Goal: Task Accomplishment & Management: Manage account settings

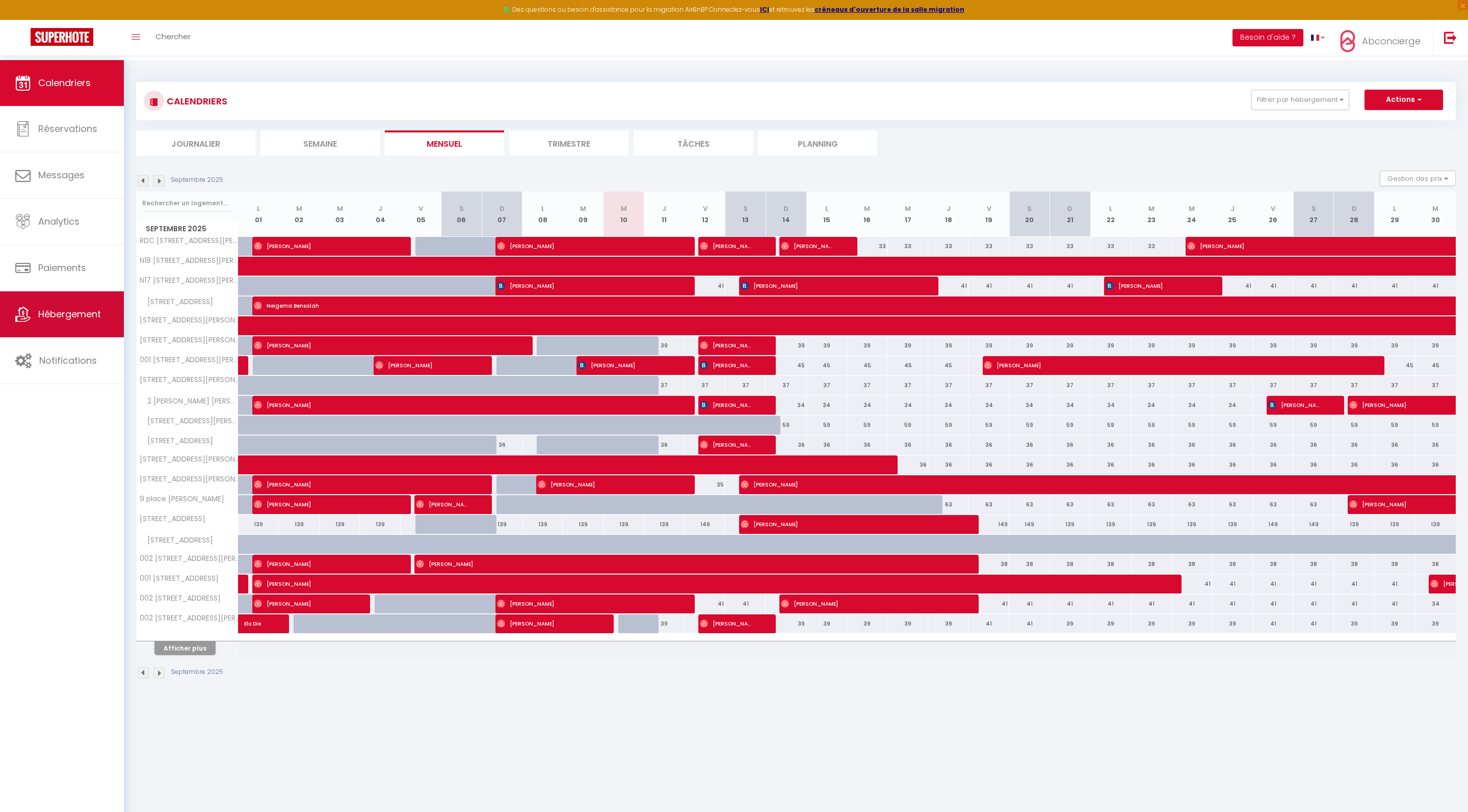
click at [69, 327] on link "Hébergement" at bounding box center [62, 315] width 124 height 46
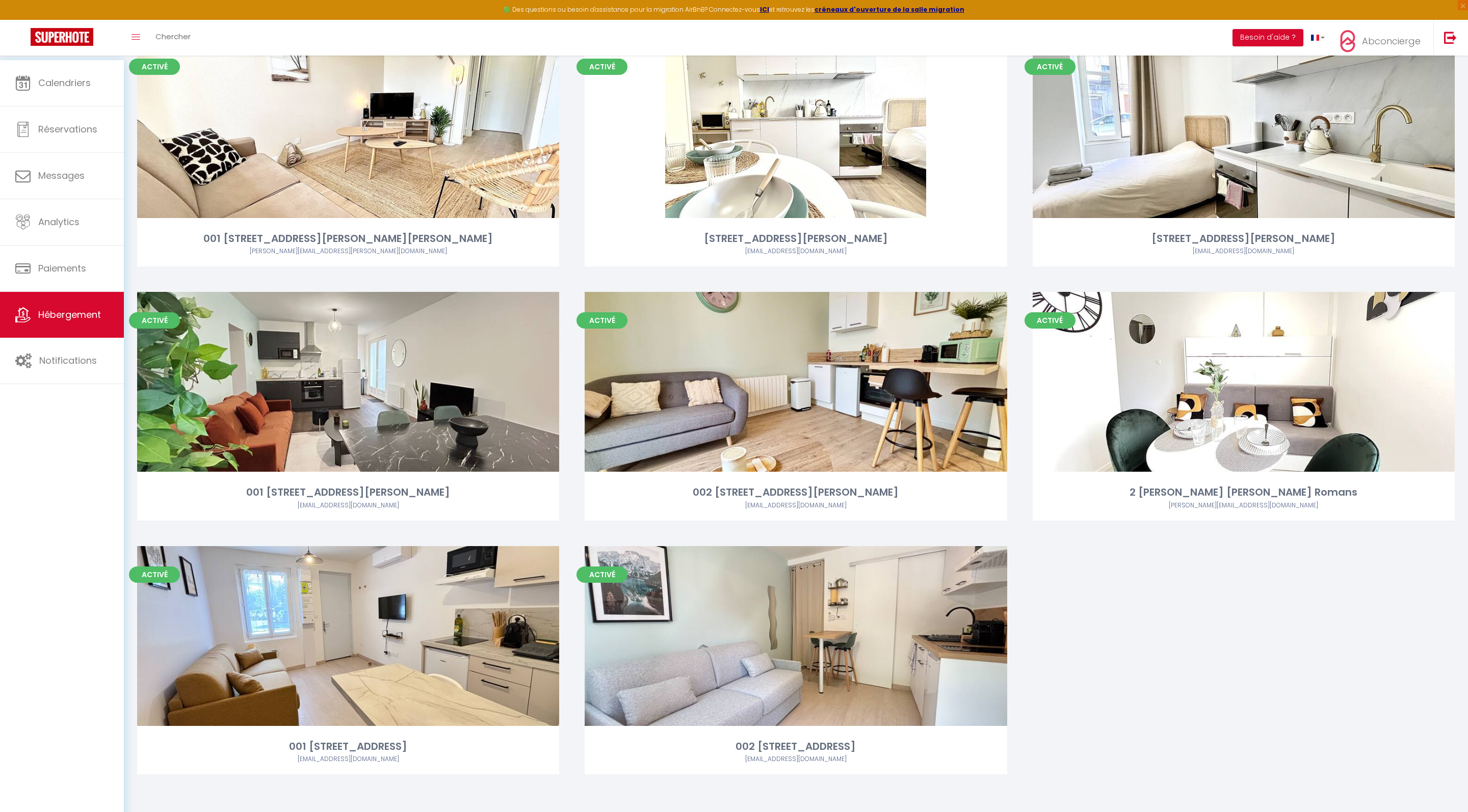
scroll to position [2224, 0]
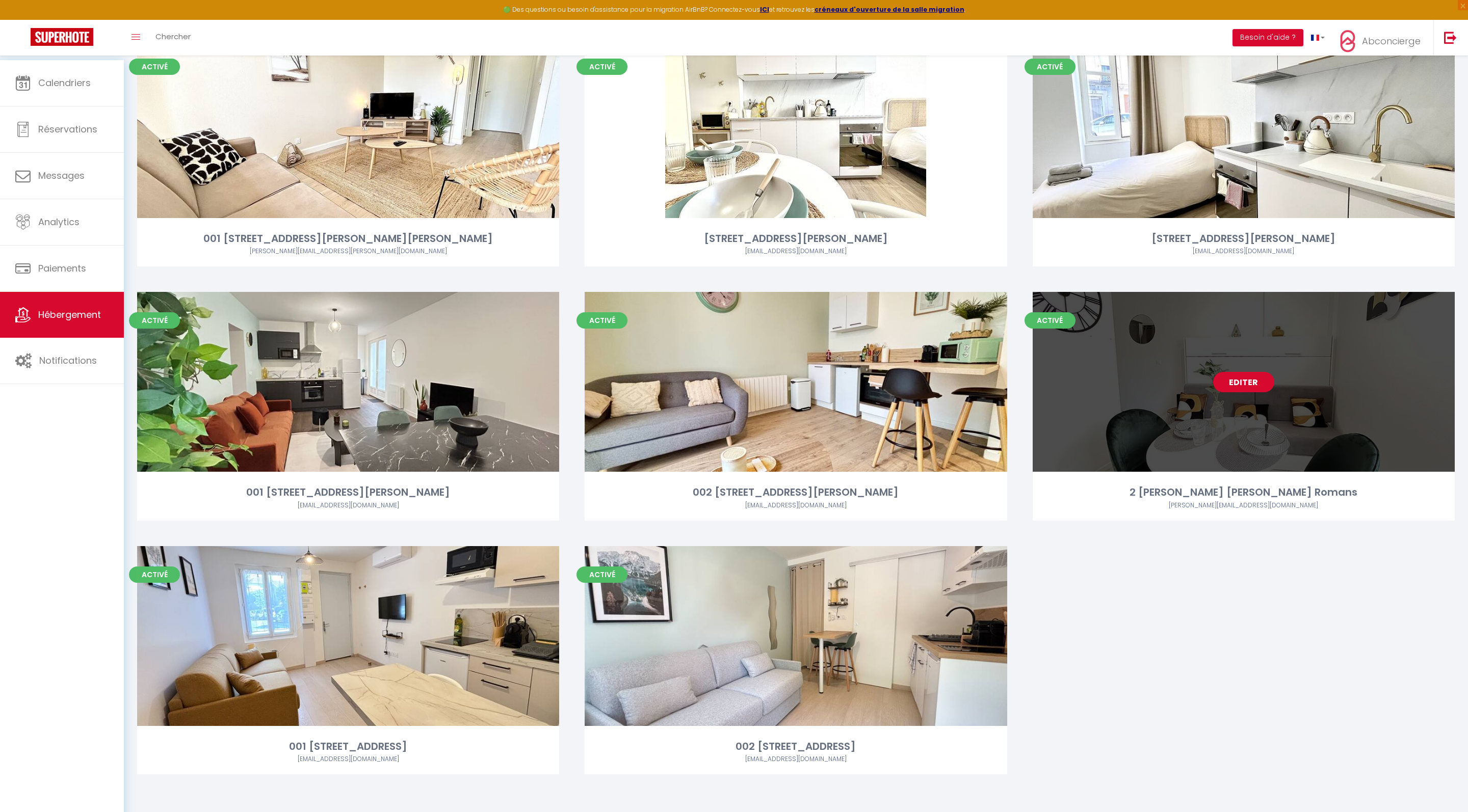
click at [1235, 372] on link "Editer" at bounding box center [1244, 382] width 61 height 20
click at [1238, 374] on link "Editer" at bounding box center [1244, 382] width 61 height 20
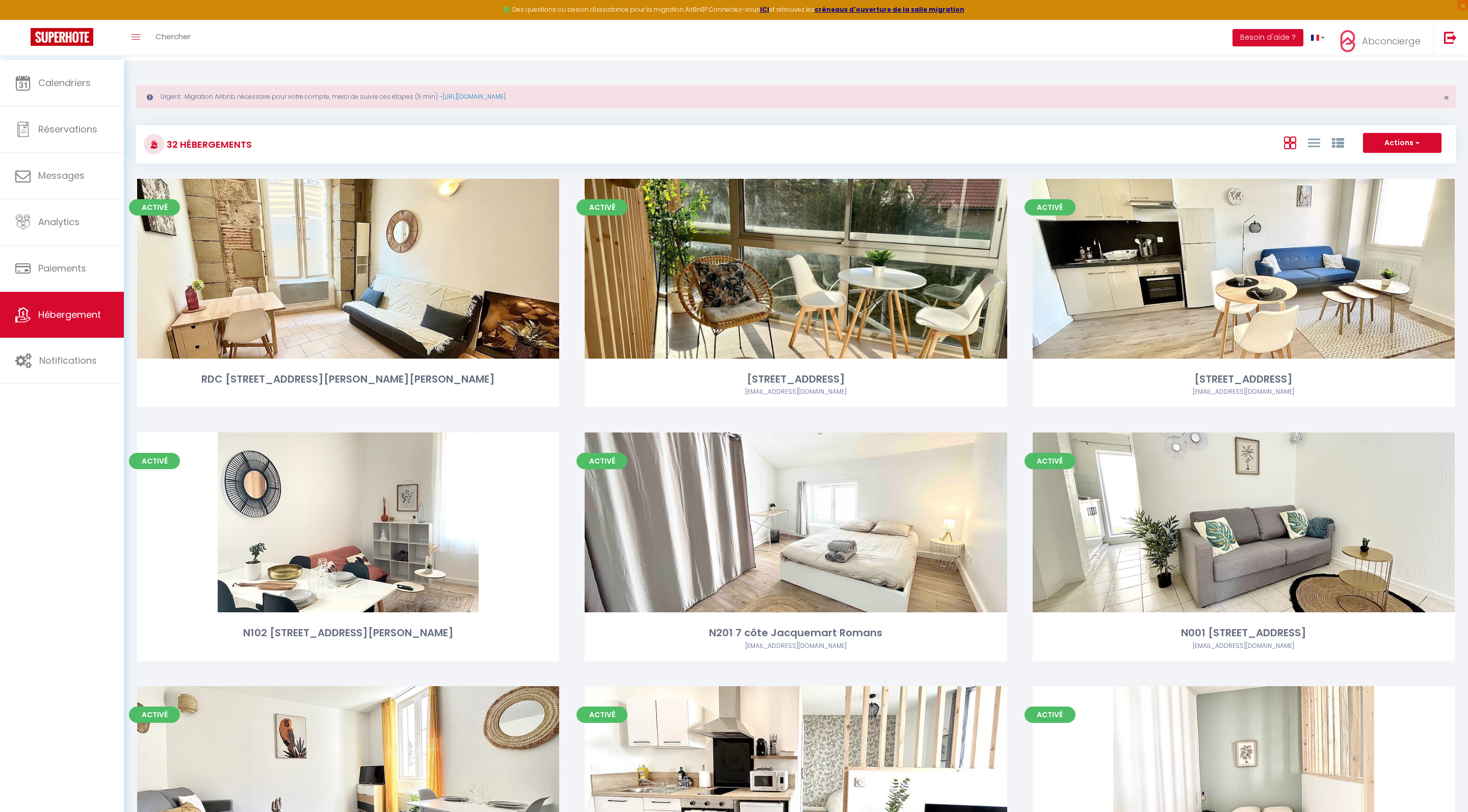
select select "3"
select select "2"
select select "1"
select select "28"
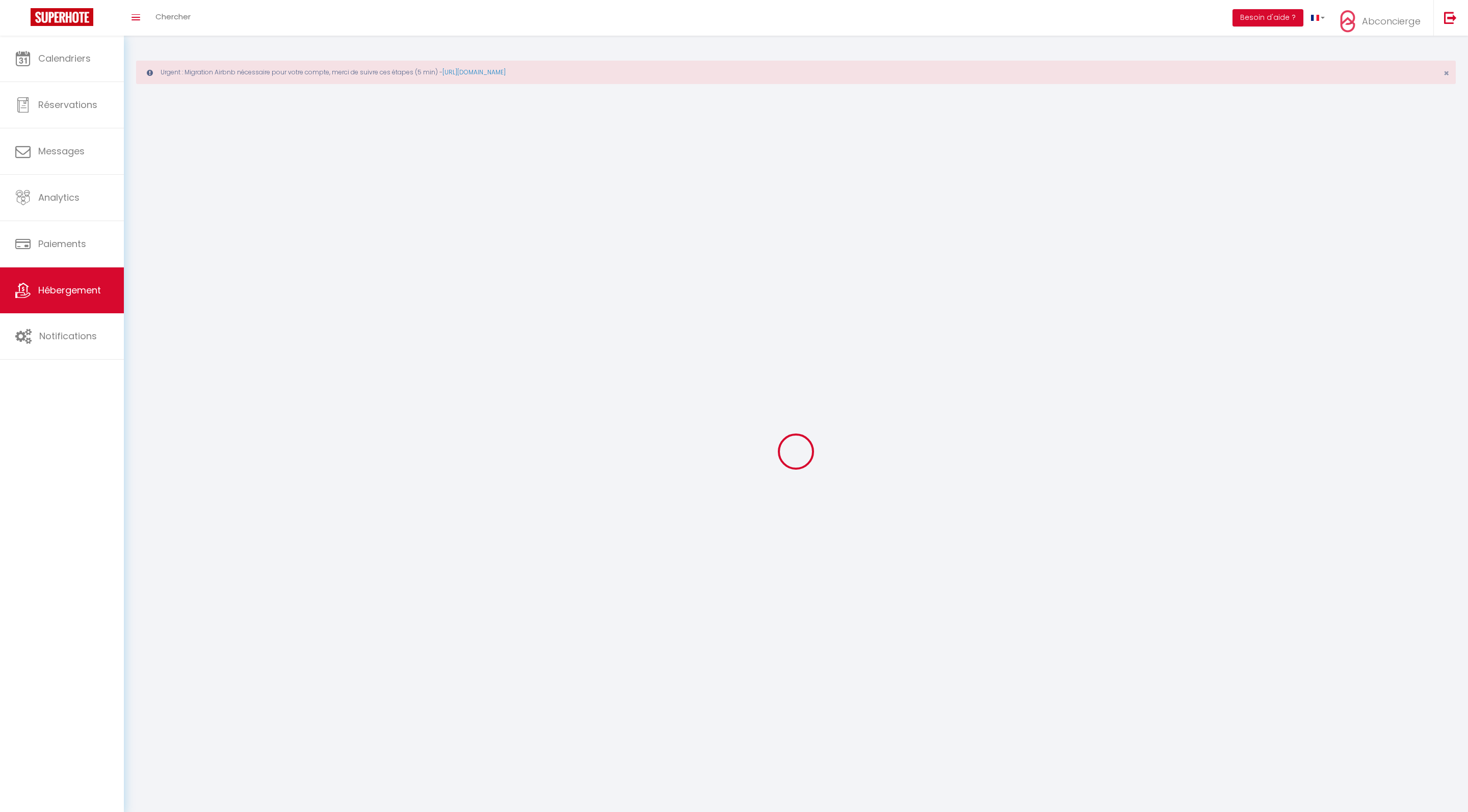
select select
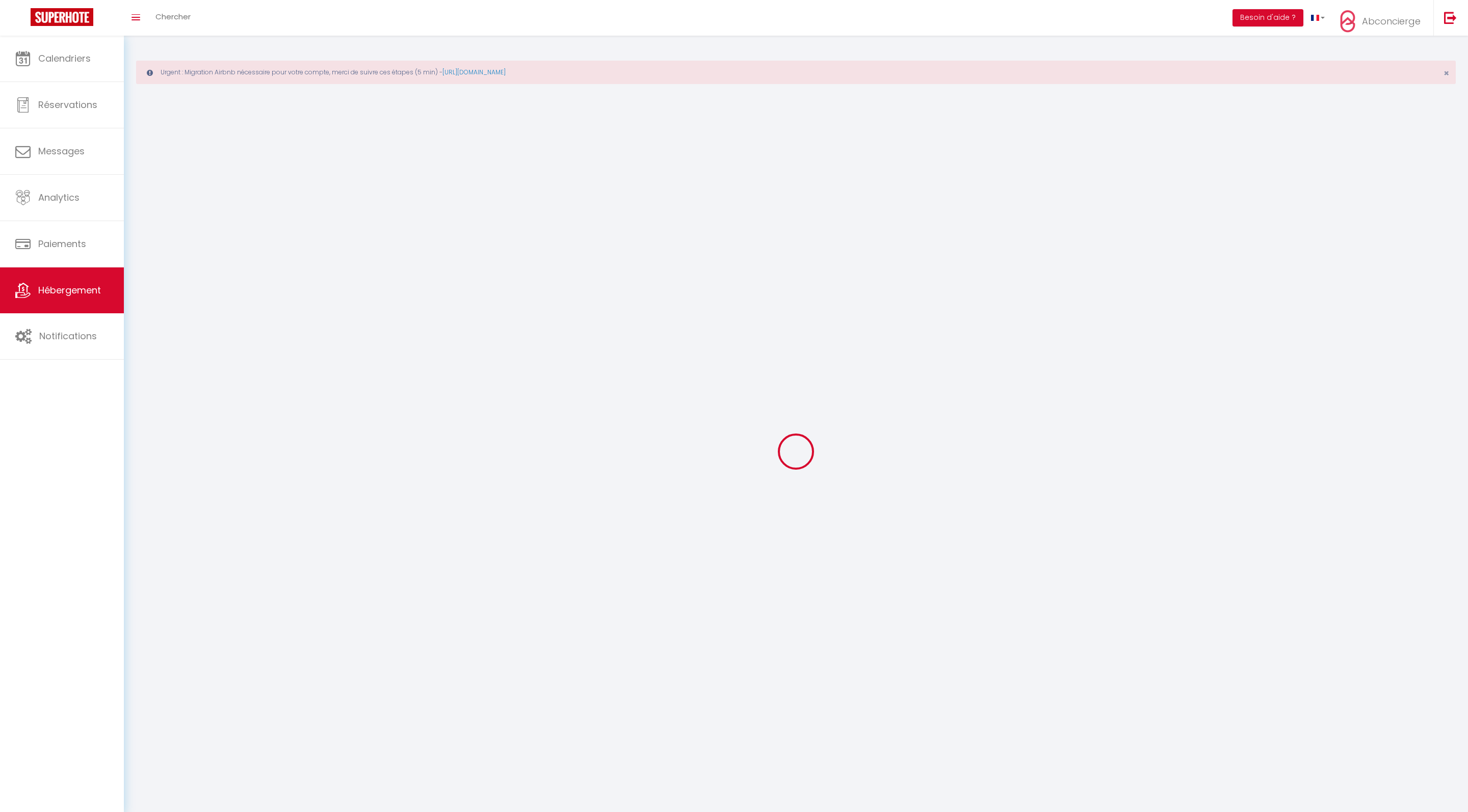
select select
checkbox input "false"
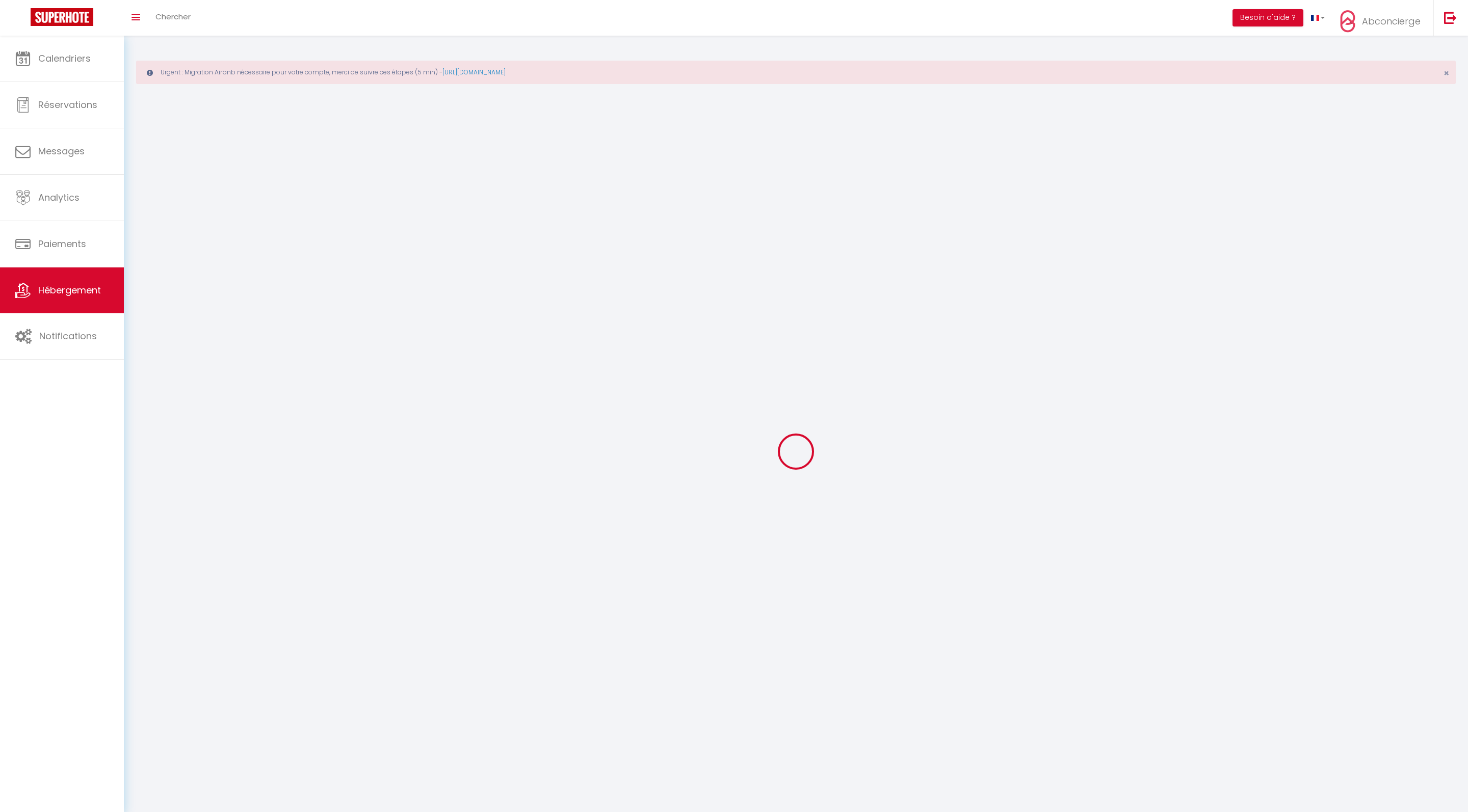
select select
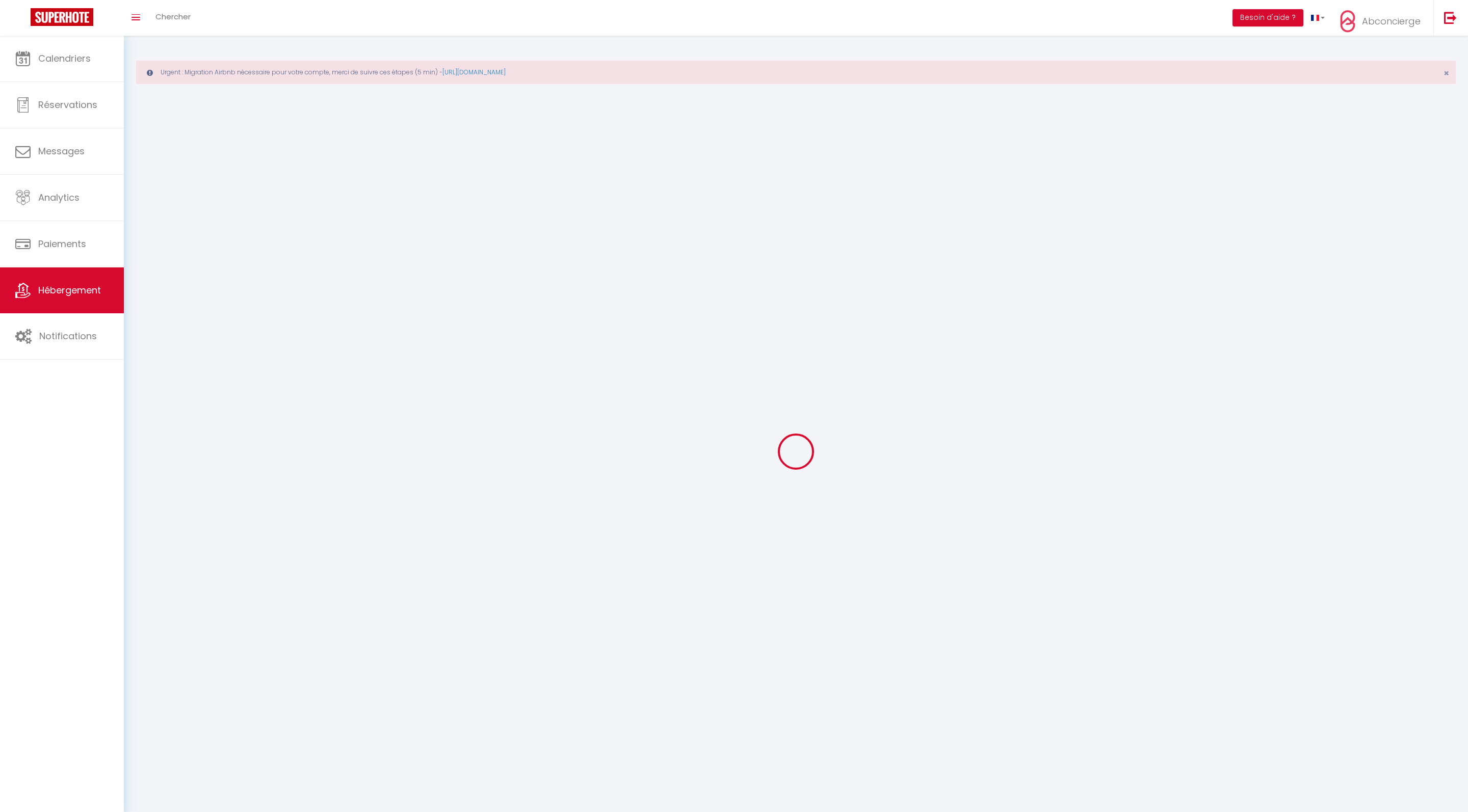
select select
checkbox input "false"
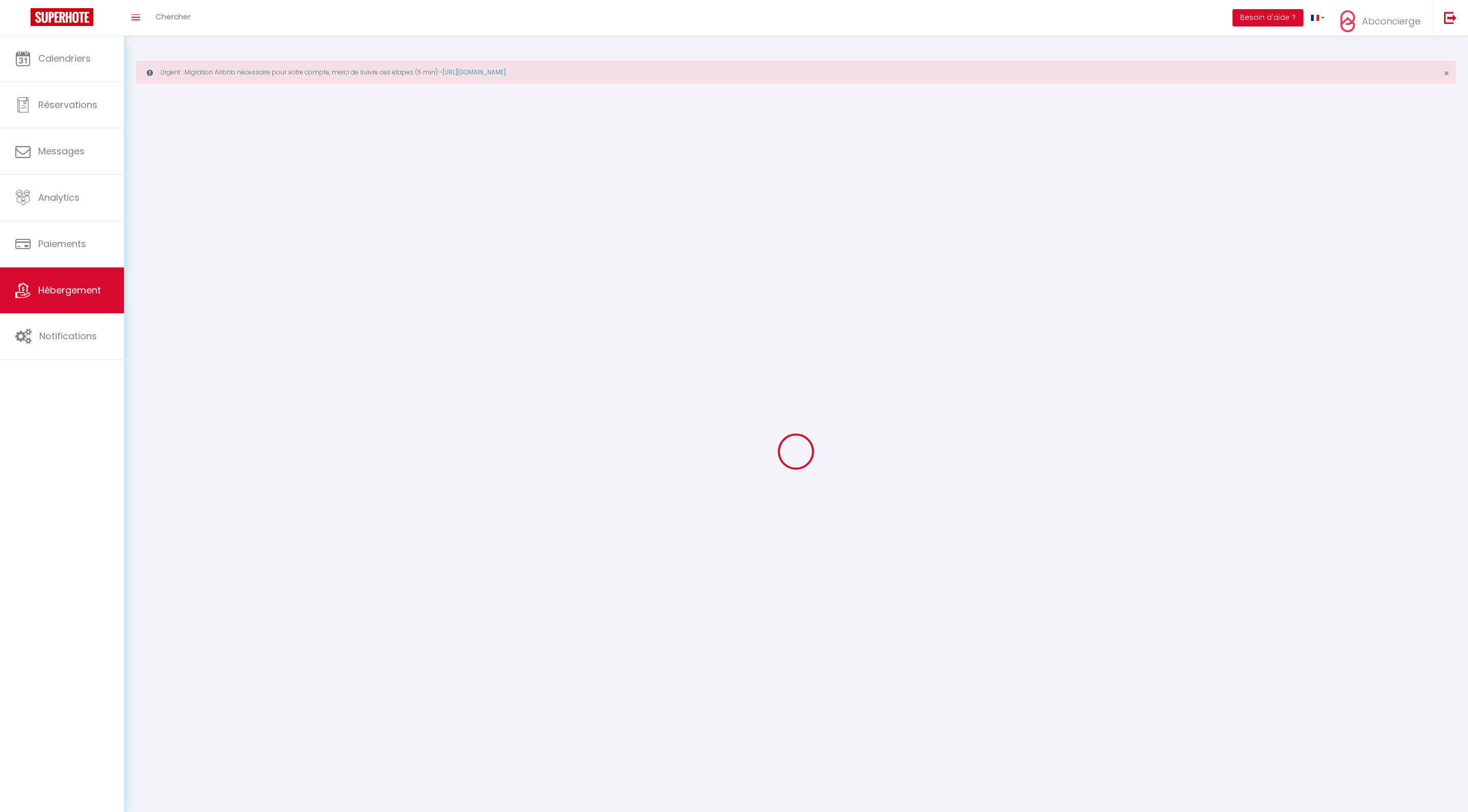
checkbox input "false"
select select
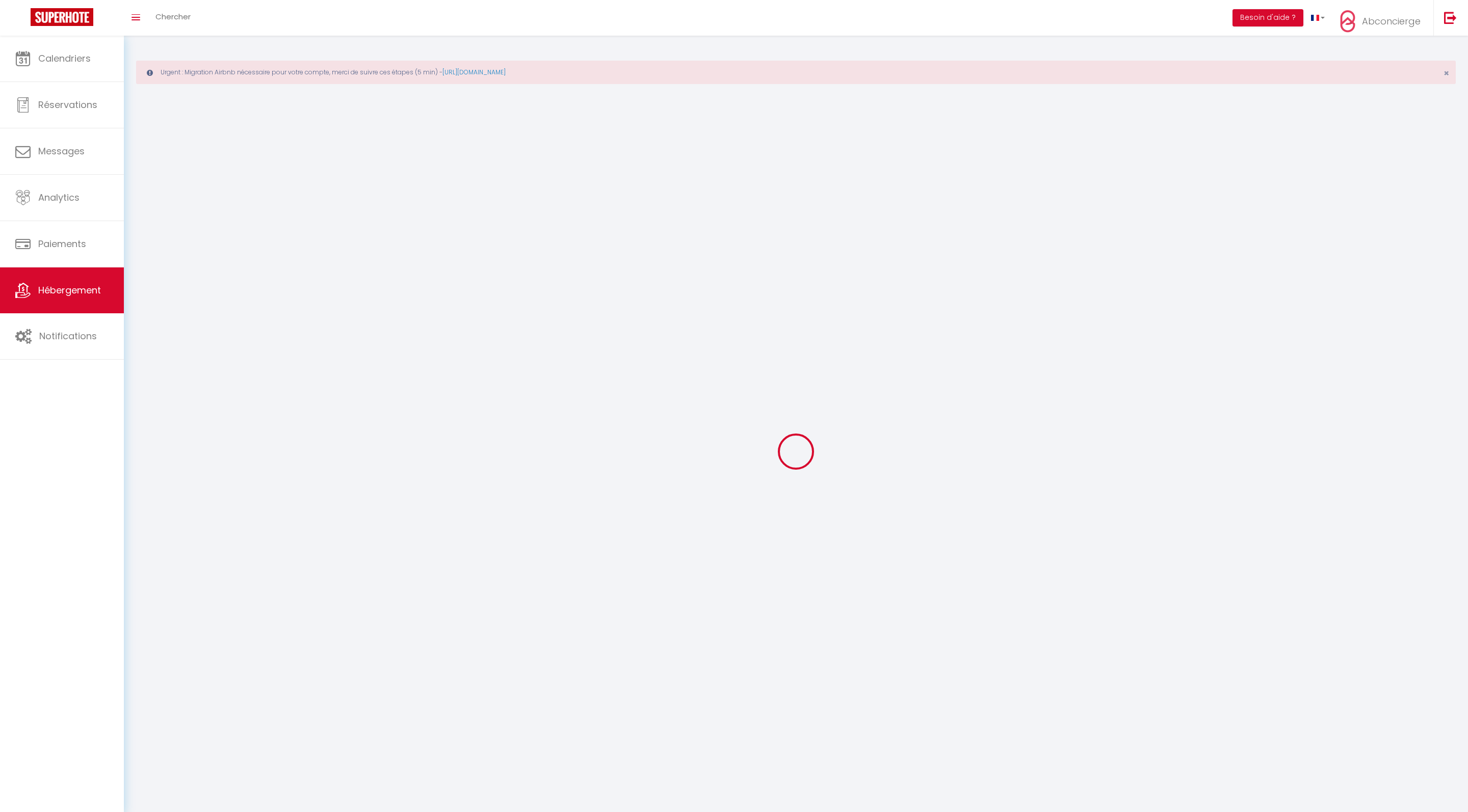
select select
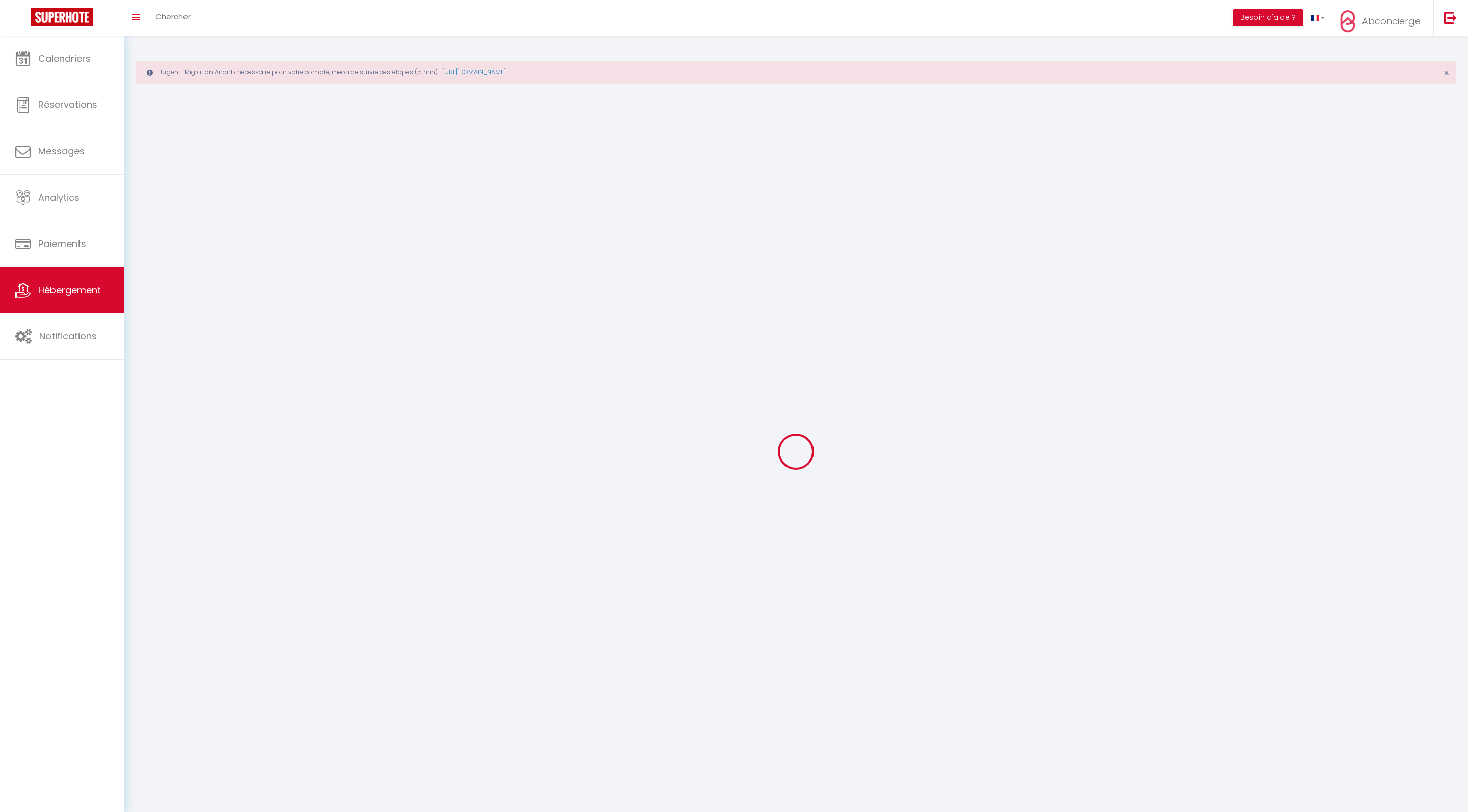
checkbox input "false"
select select
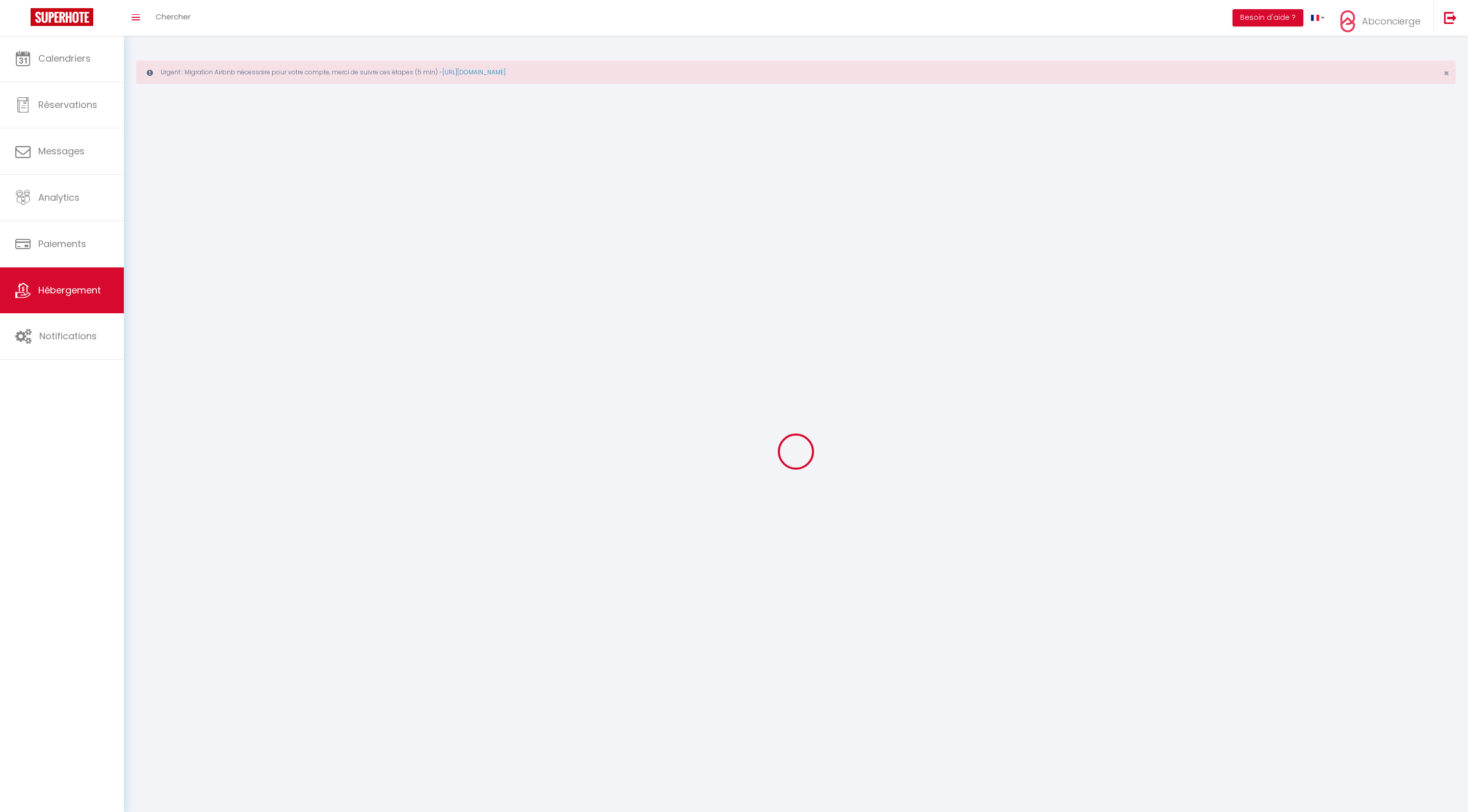
select select
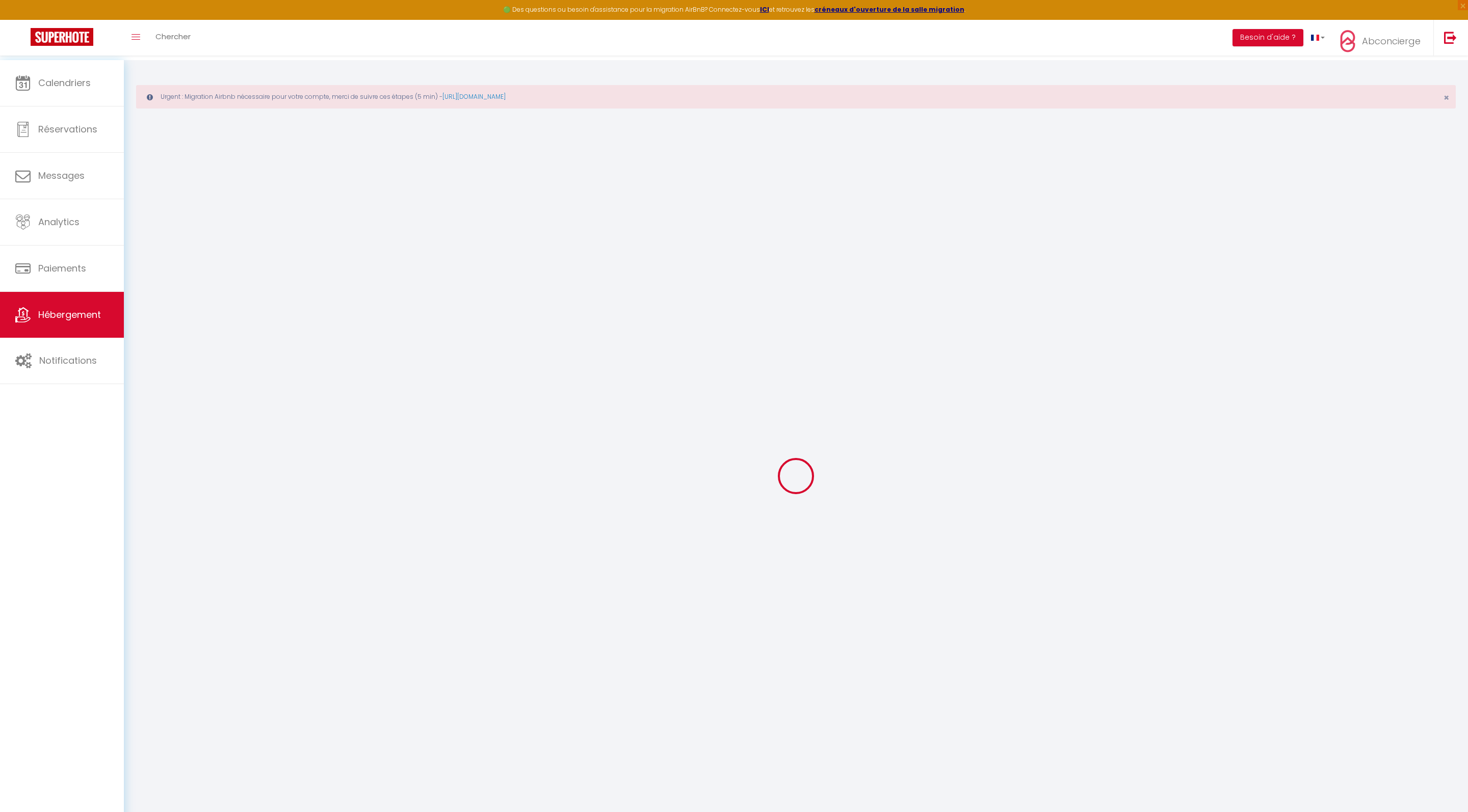
select select
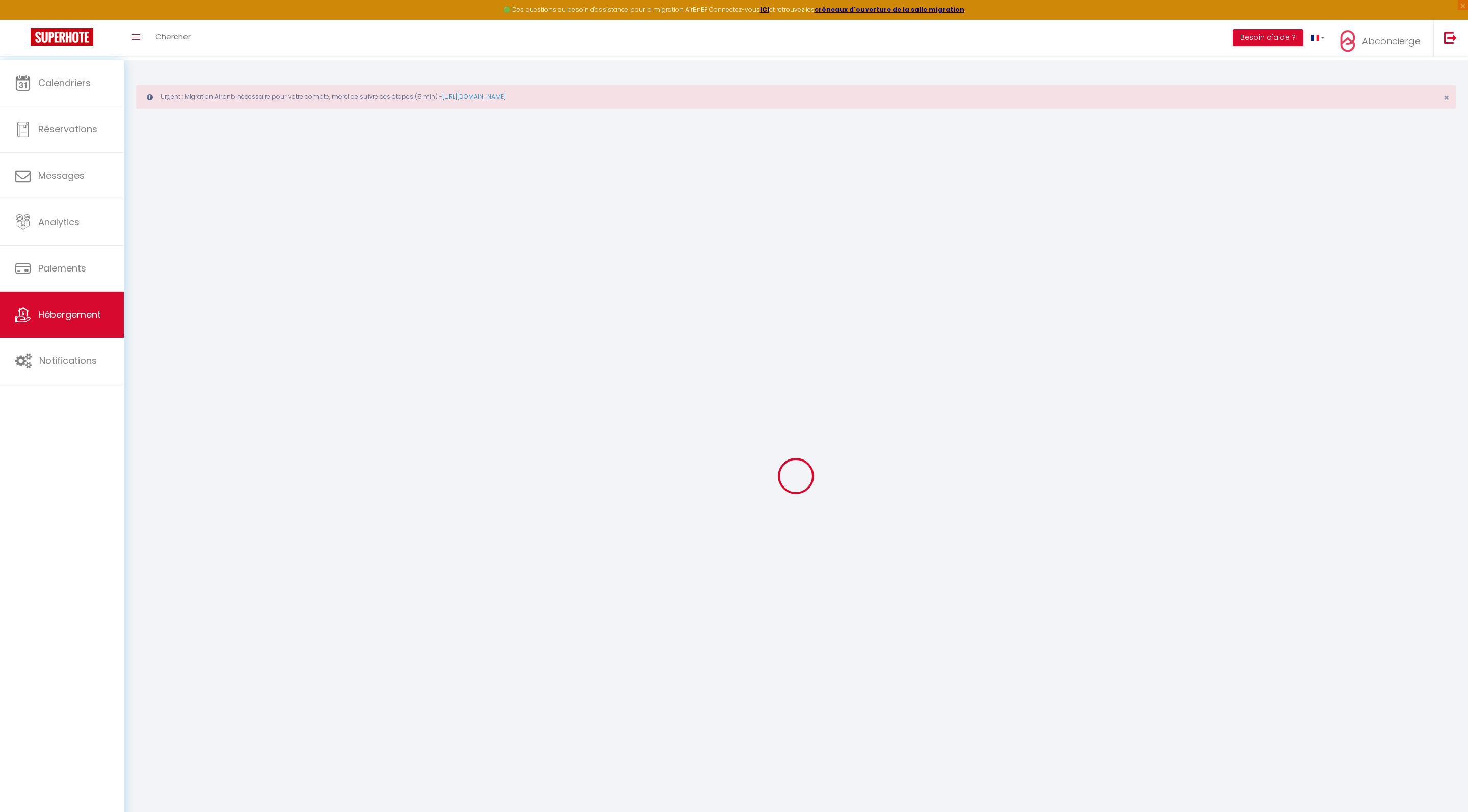
select select
checkbox input "false"
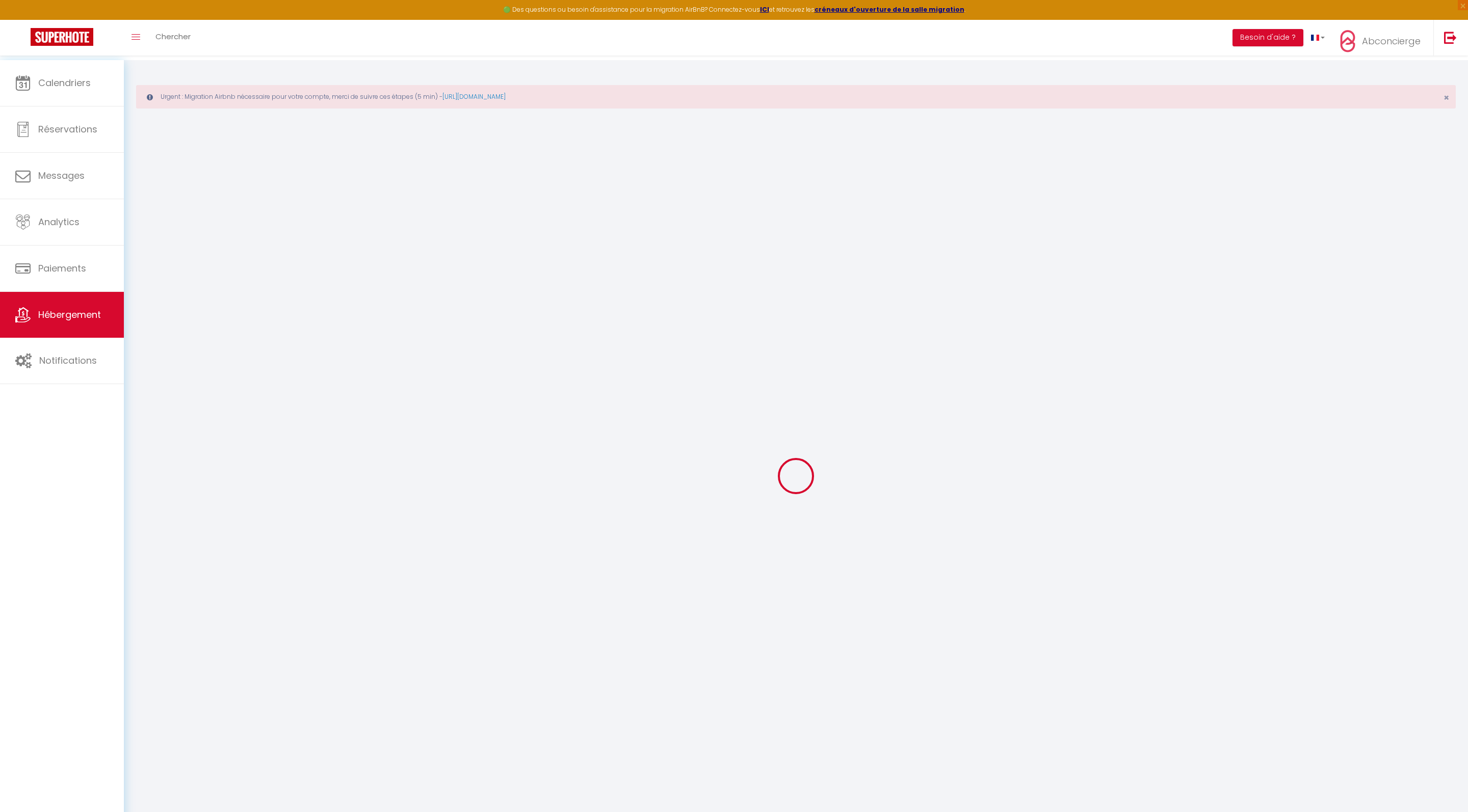
select select
type input "2 [PERSON_NAME] [PERSON_NAME] Romans"
type input "[PERSON_NAME]"
type input "COTTANT"
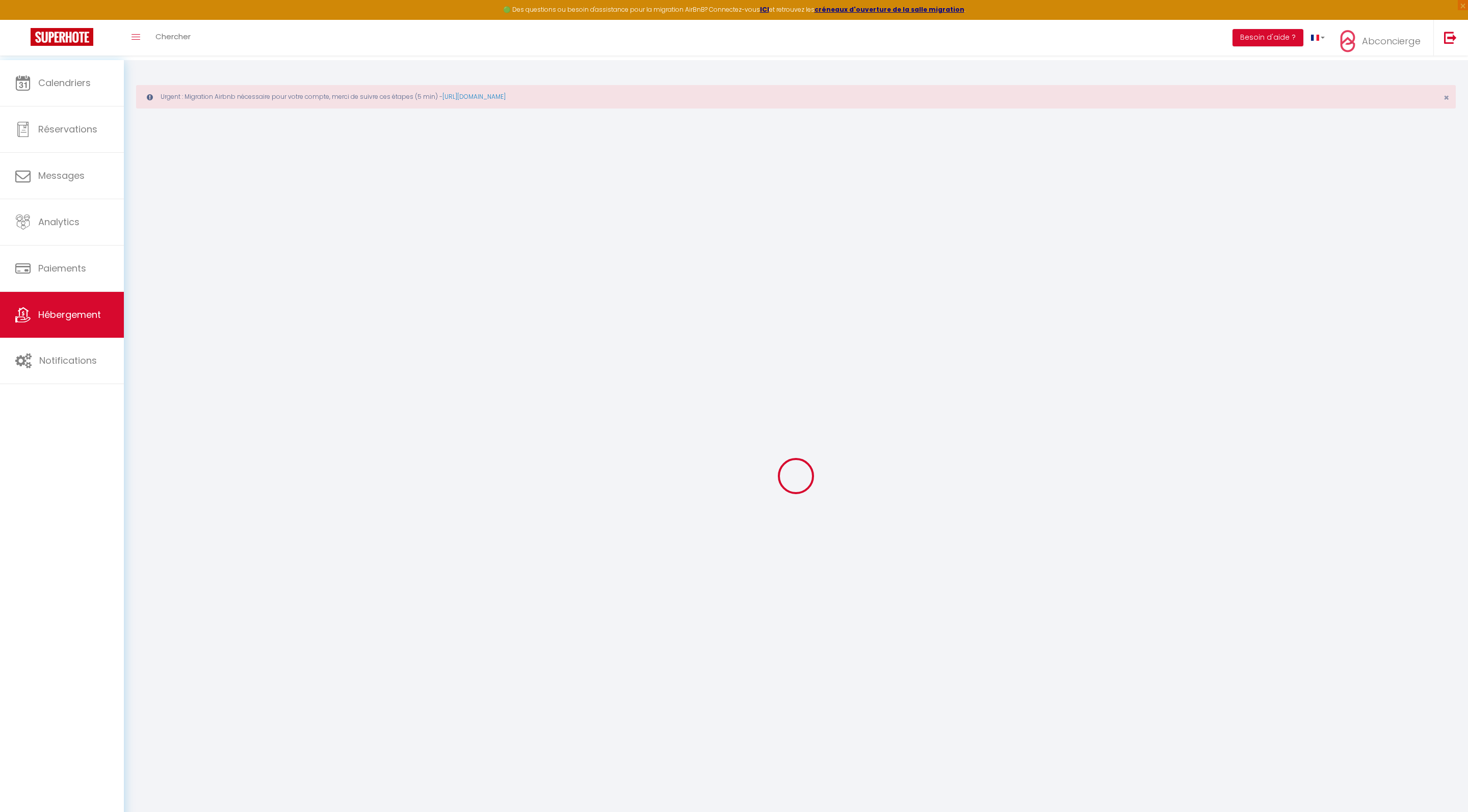
type input "[STREET_ADDRESS]"
type input "38840"
type input "St Hilaire du [PERSON_NAME]"
select select "2"
select select "0"
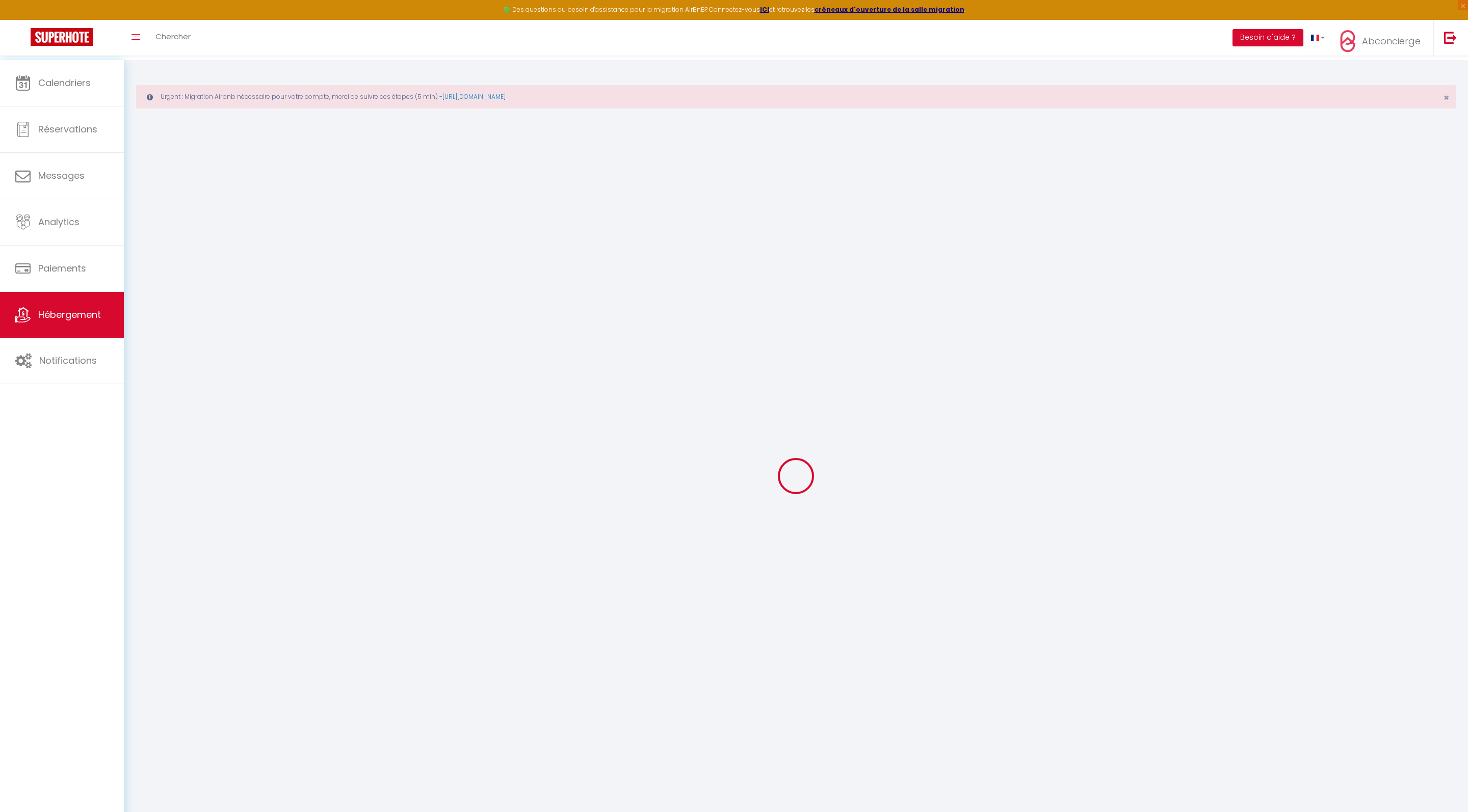
type input "34"
type input "20"
type input "1000"
select select
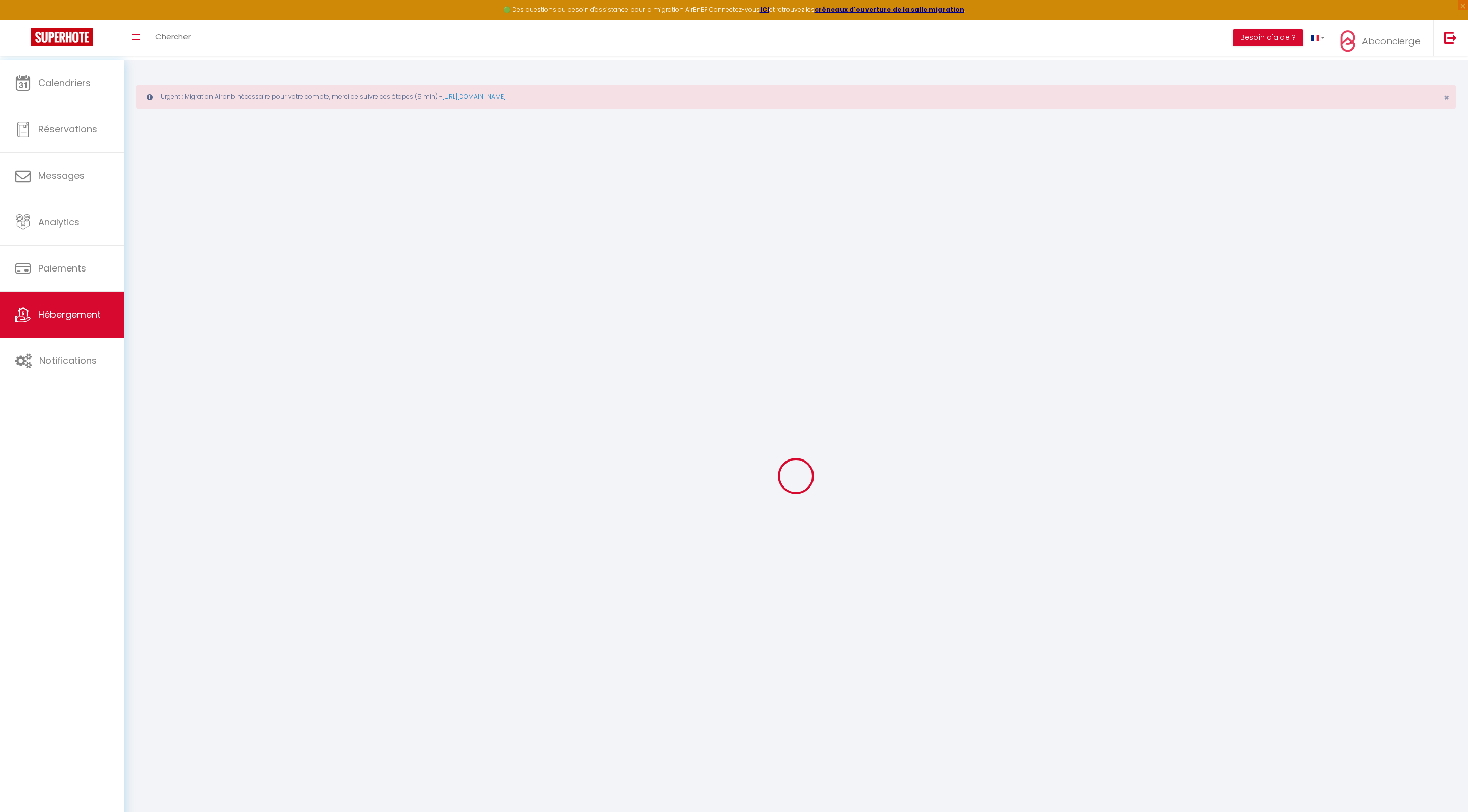
select select
type input "[STREET_ADDRESS][PERSON_NAME][PERSON_NAME]"
type input "26100"
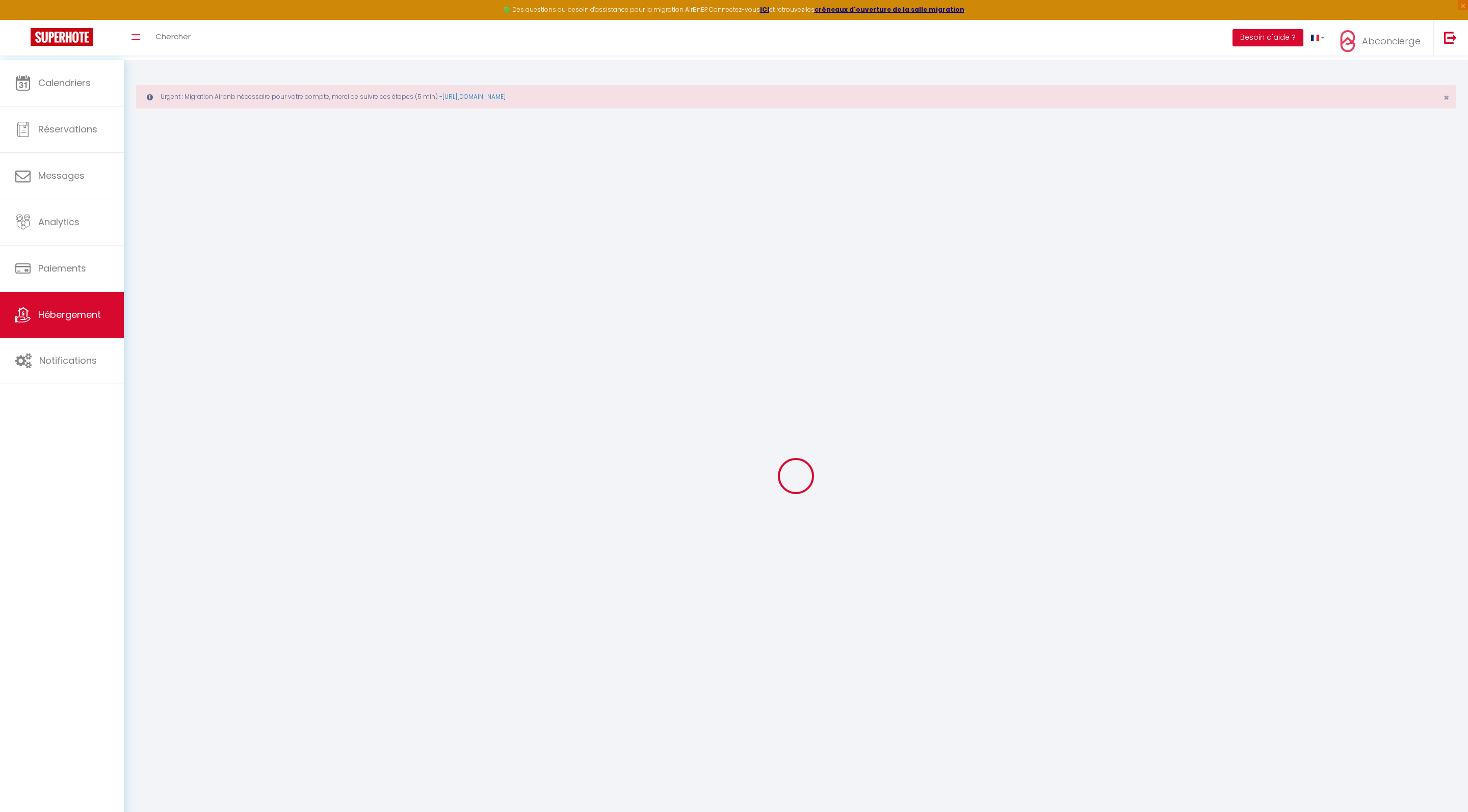
type input "[GEOGRAPHIC_DATA]"
type input "[EMAIL_ADDRESS][DOMAIN_NAME]"
select select
checkbox input "false"
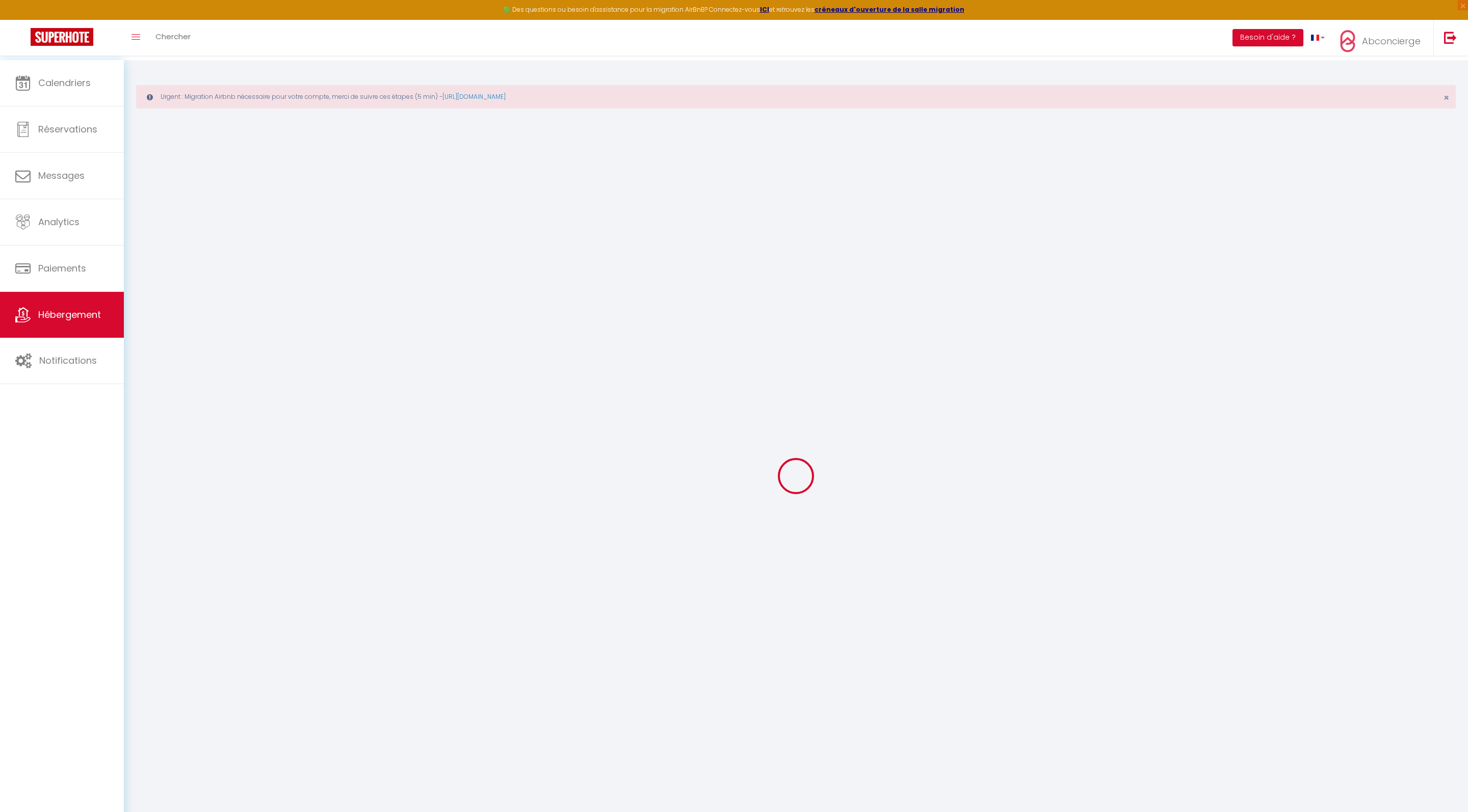
checkbox input "false"
type input "0"
type input "25"
type input "0"
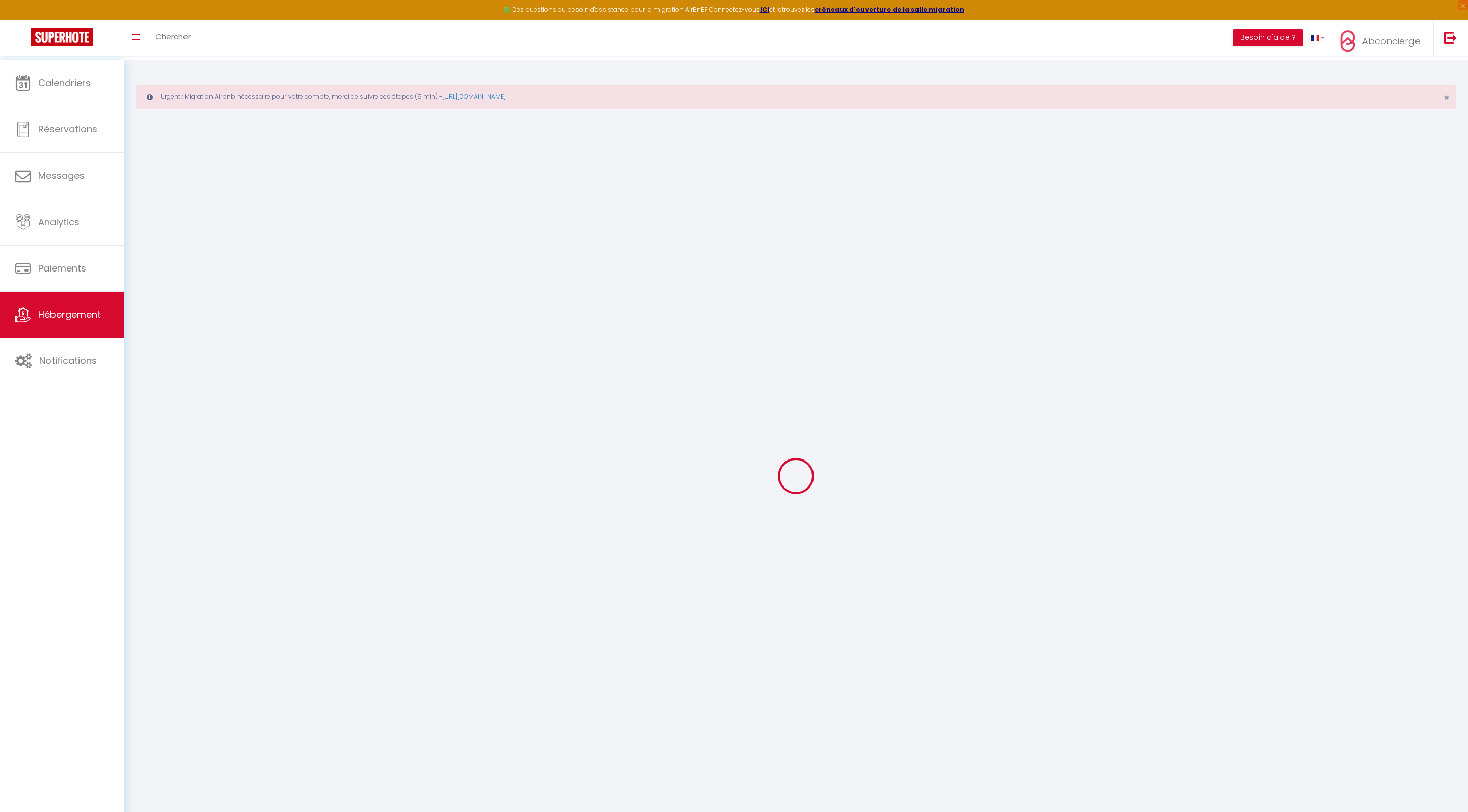
type input "0"
select select
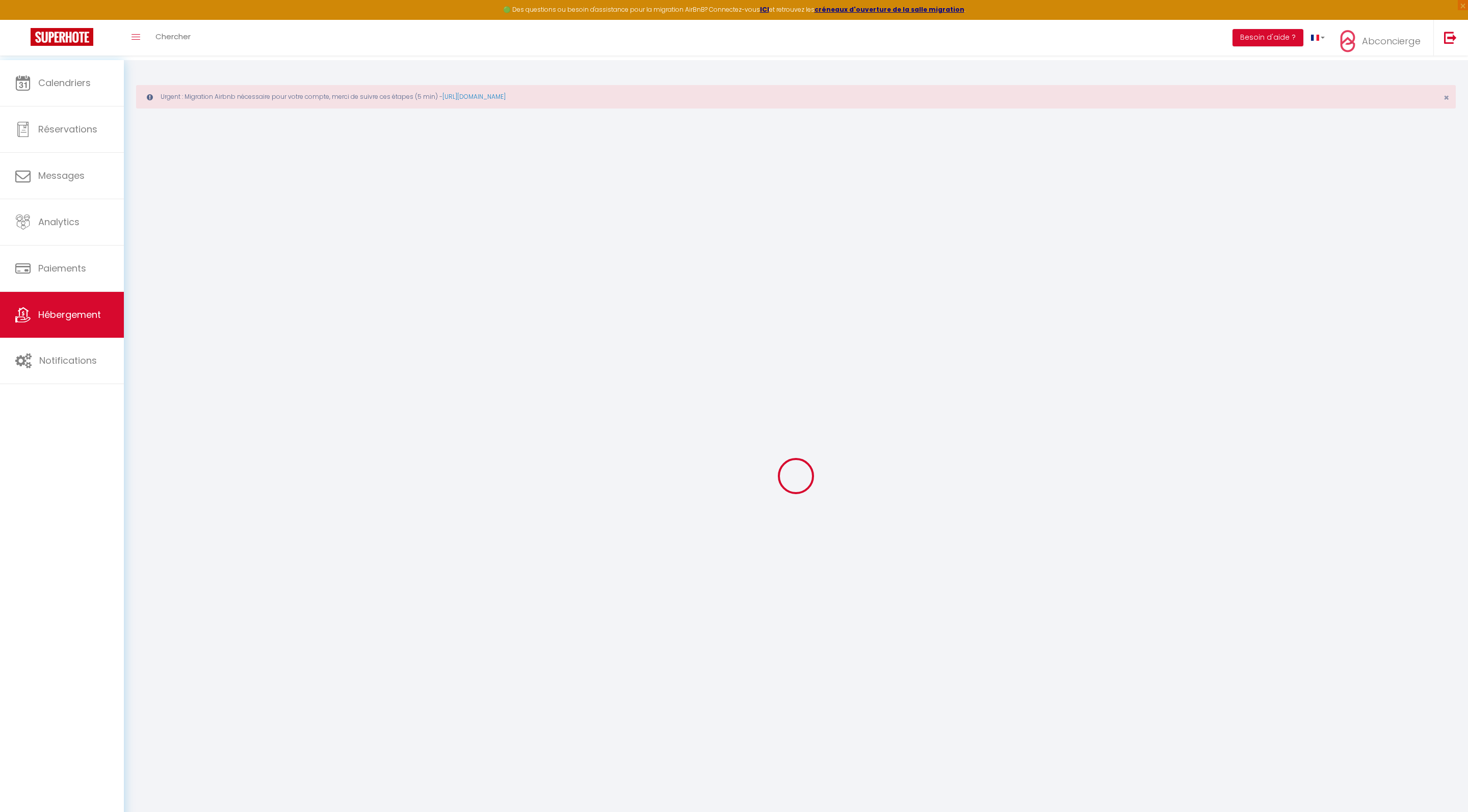
select select
checkbox input "false"
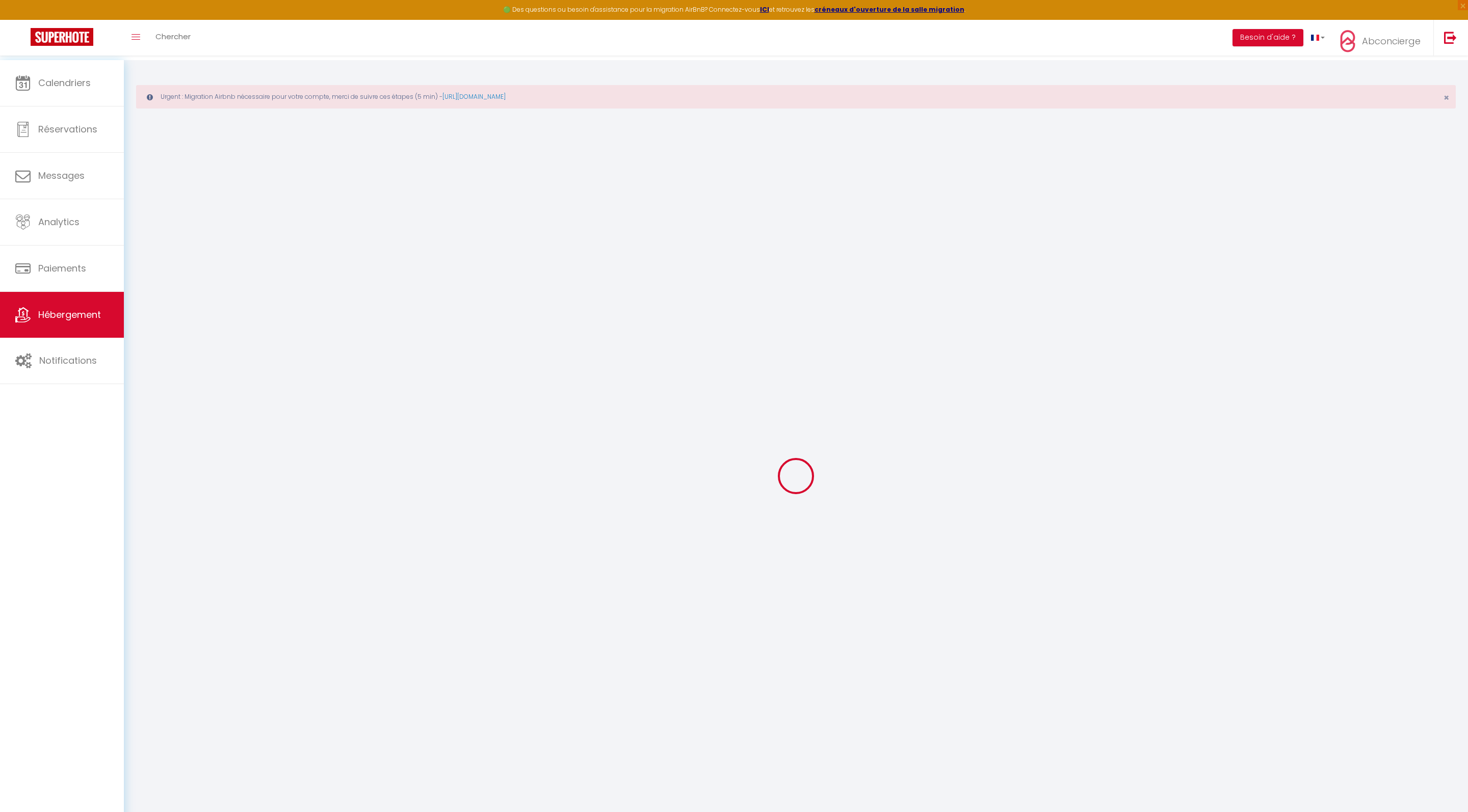
checkbox input "false"
select select
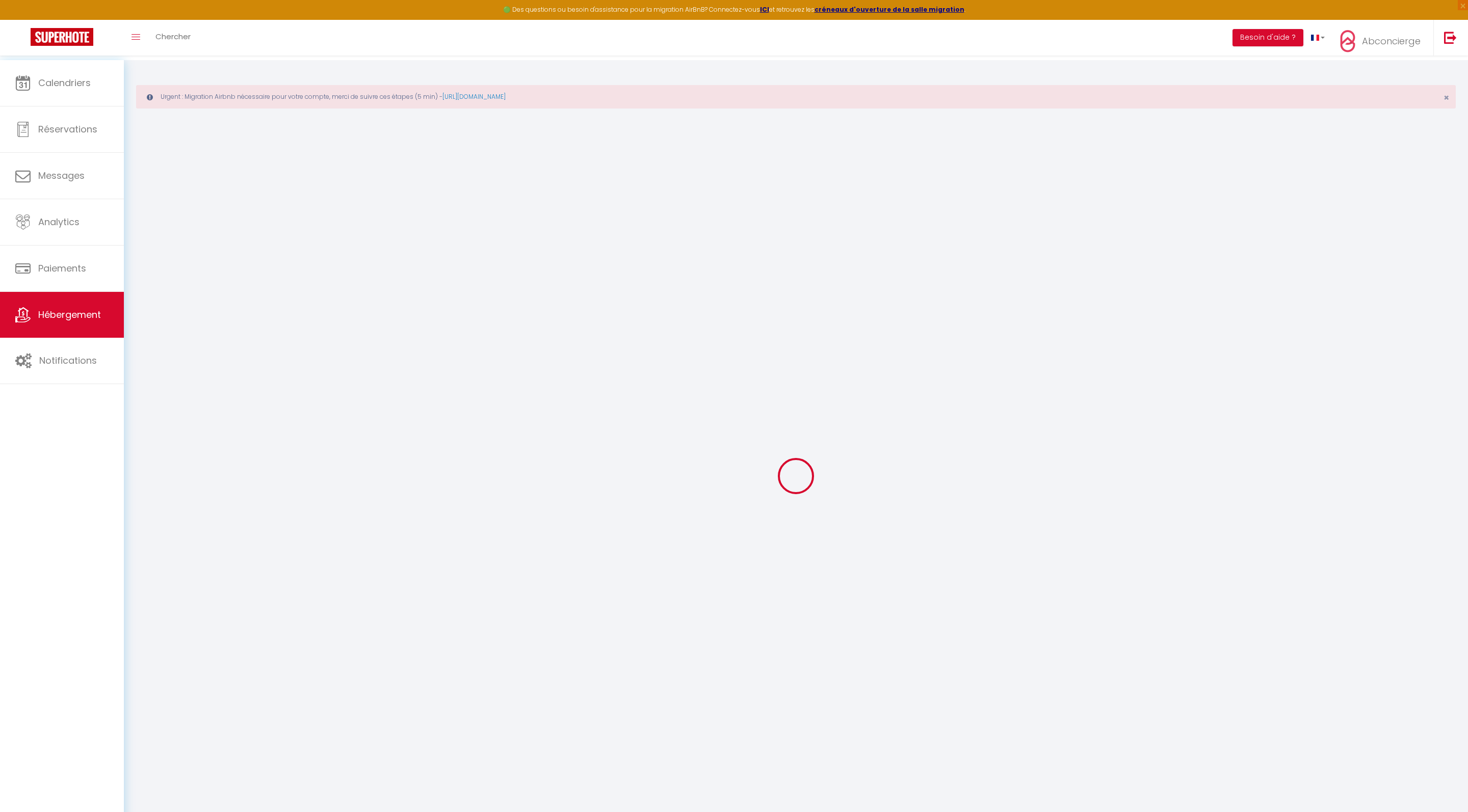
select select
checkbox input "false"
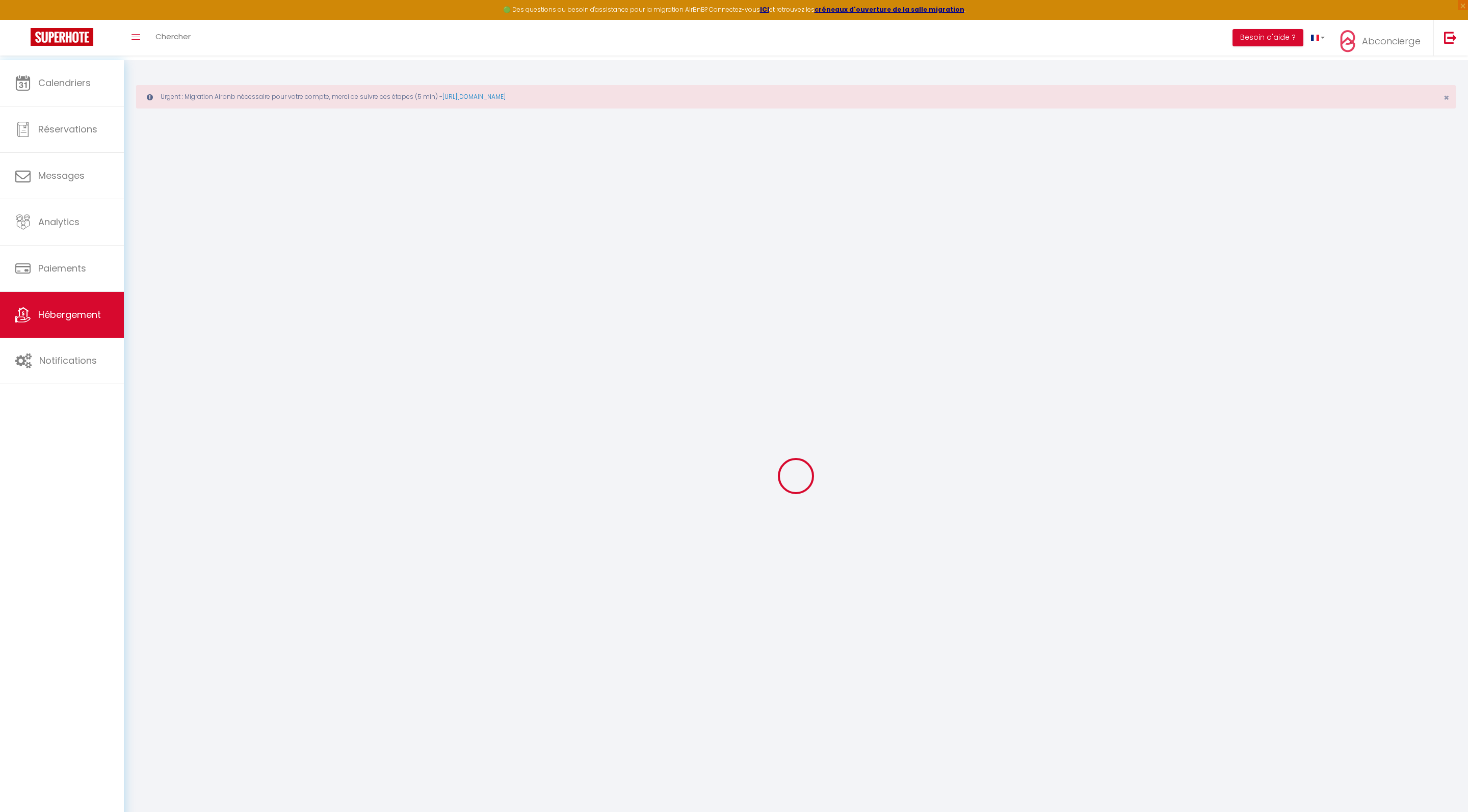
checkbox input "false"
select select
checkbox input "false"
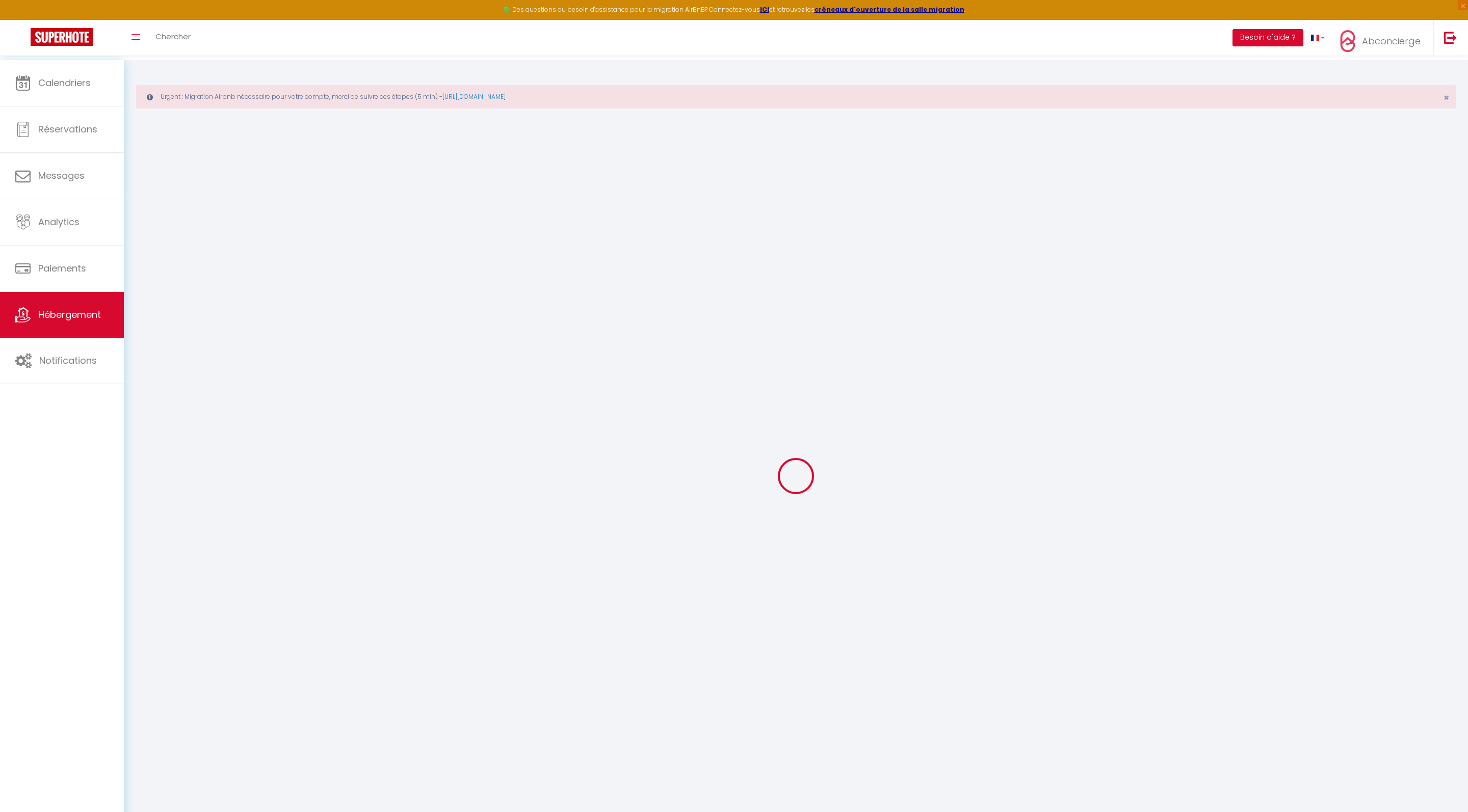
checkbox input "false"
select select "16:00"
select select
select select "10:00"
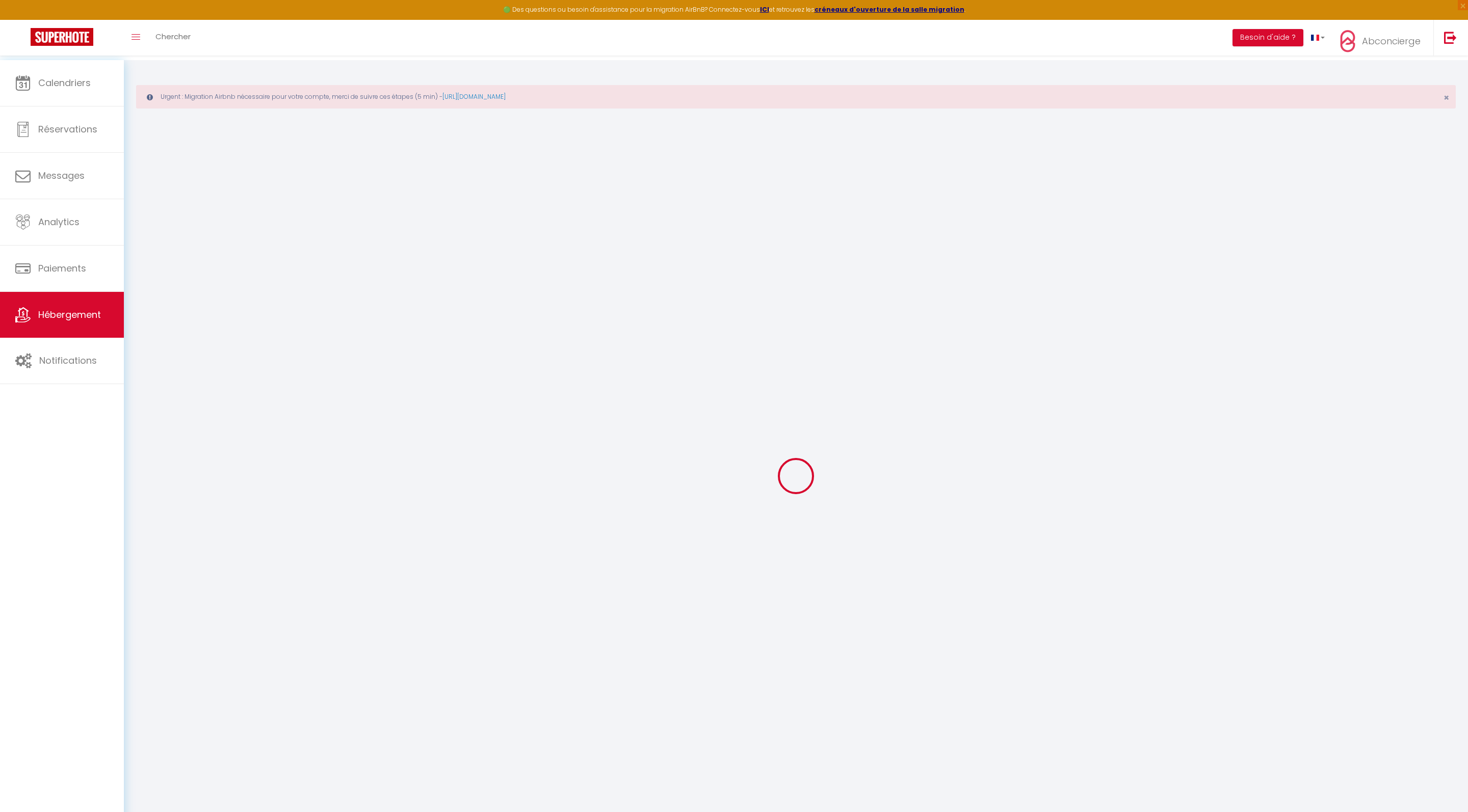
select select "30"
select select "120"
select select
checkbox input "false"
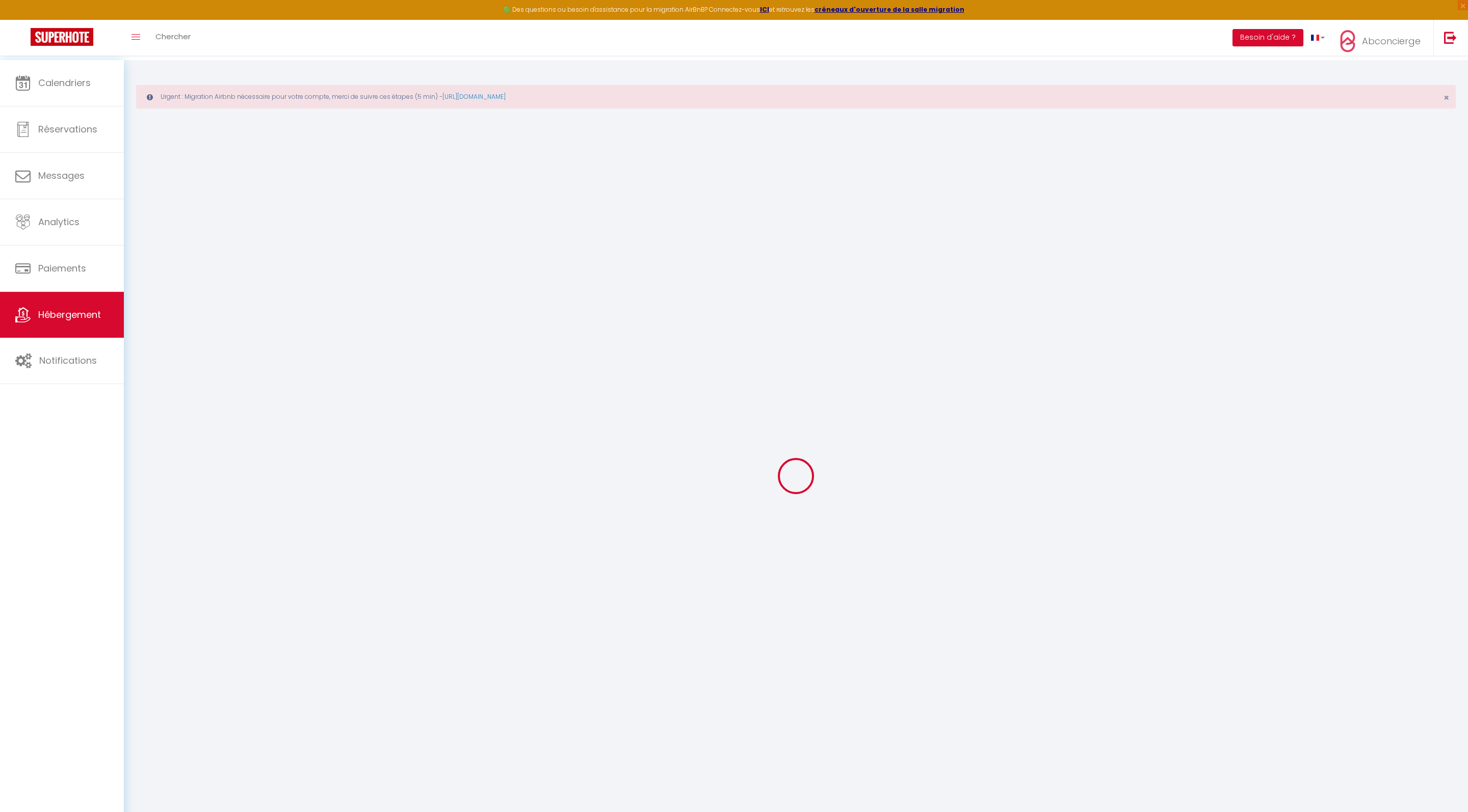
checkbox input "false"
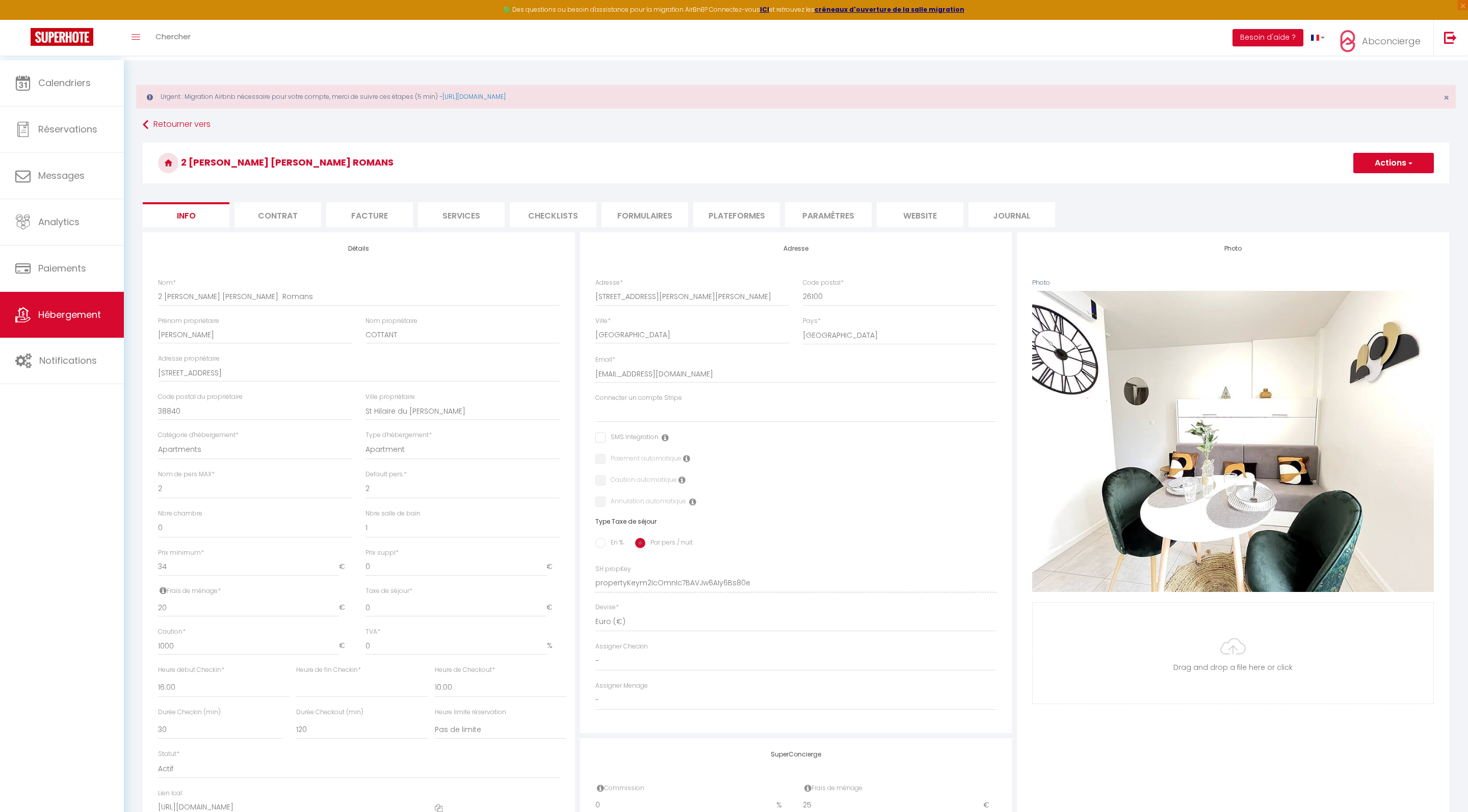
select select
checkbox input "false"
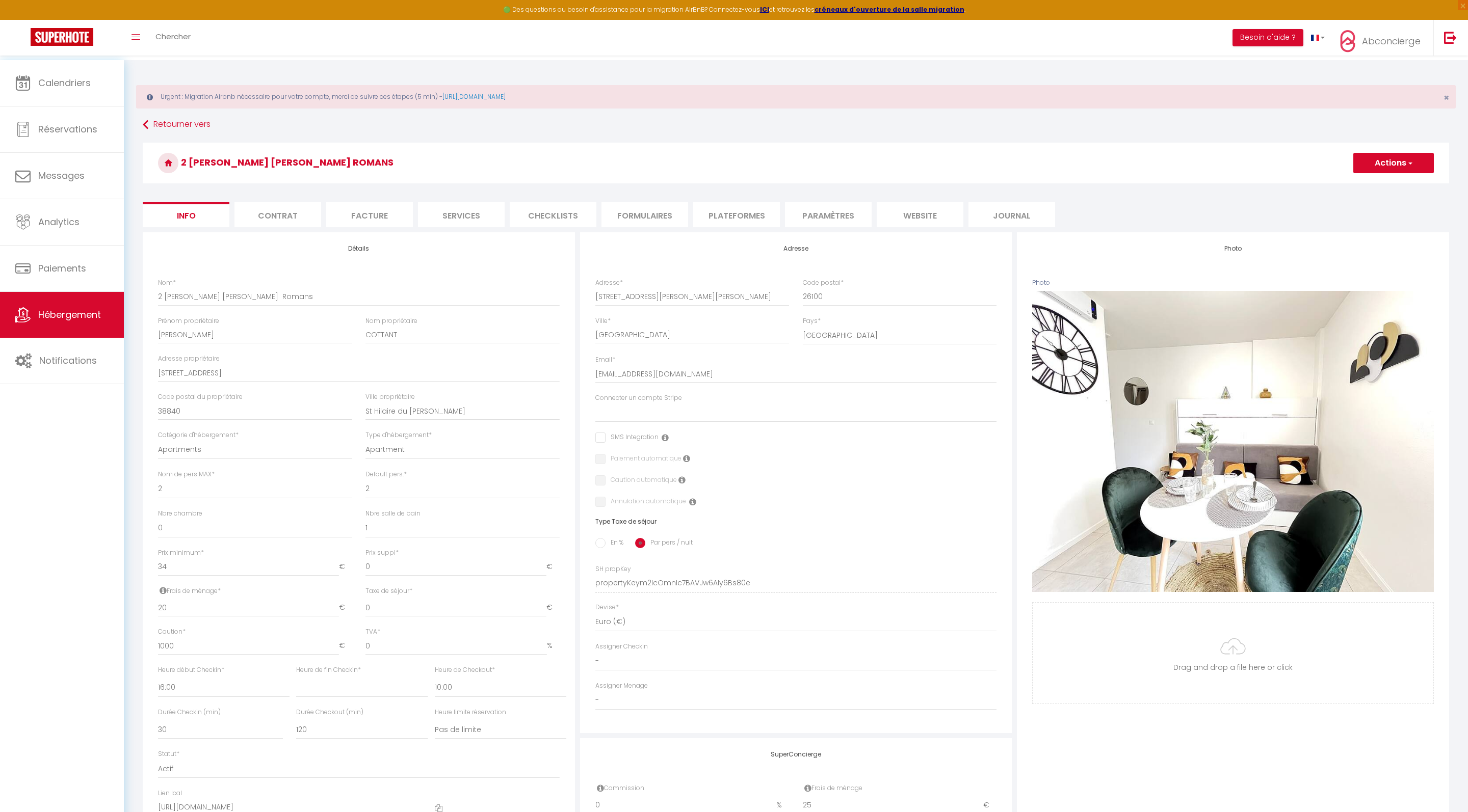
checkbox input "false"
select select
checkbox input "false"
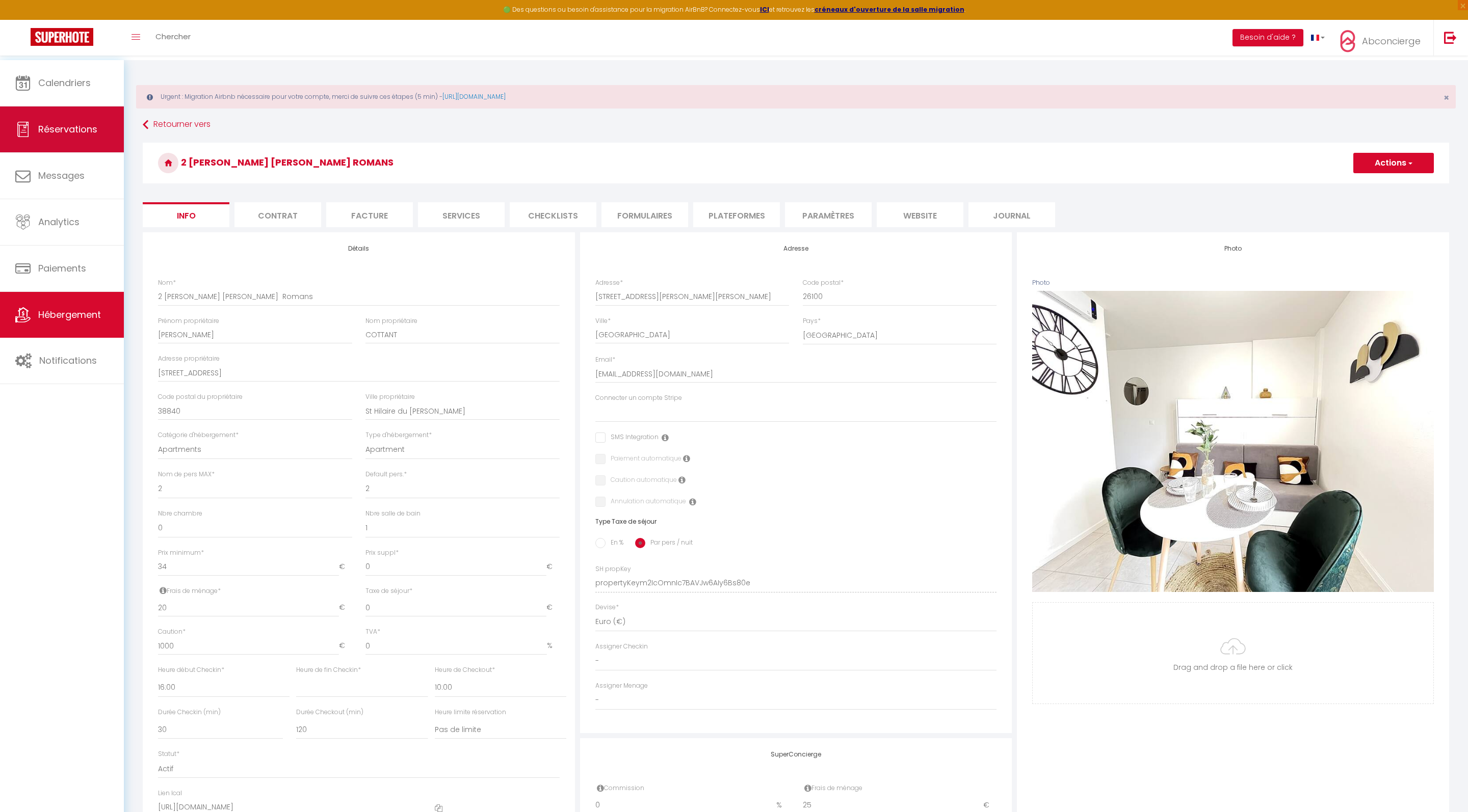
checkbox input "false"
click at [1380, 165] on button "Actions" at bounding box center [1394, 163] width 81 height 20
click at [1335, 219] on link "Supprimer" at bounding box center [1379, 212] width 109 height 13
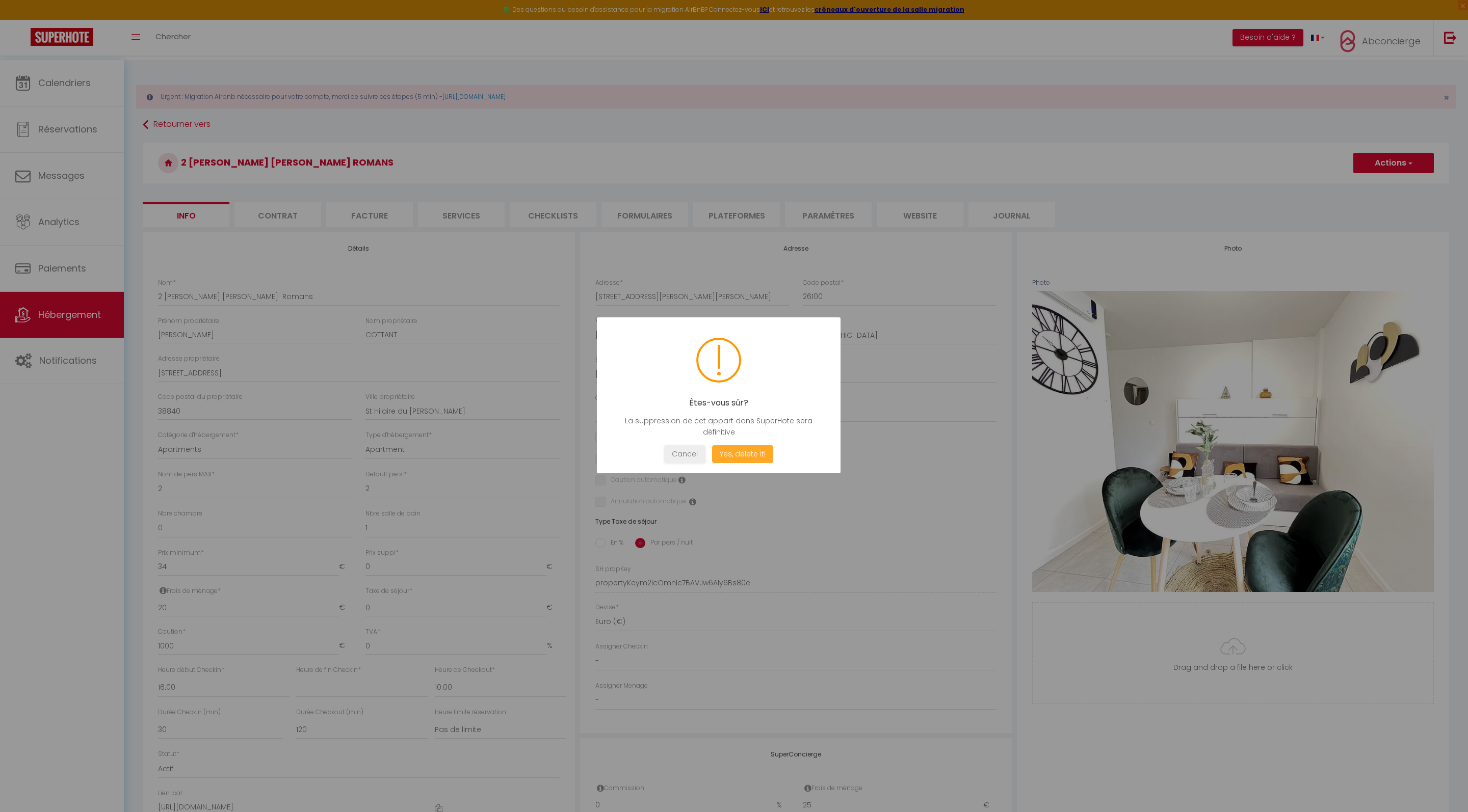
click at [750, 463] on button "Yes, delete it!" at bounding box center [743, 455] width 61 height 18
click at [743, 463] on button "Oui, je veux supprimer" at bounding box center [743, 454] width 95 height 18
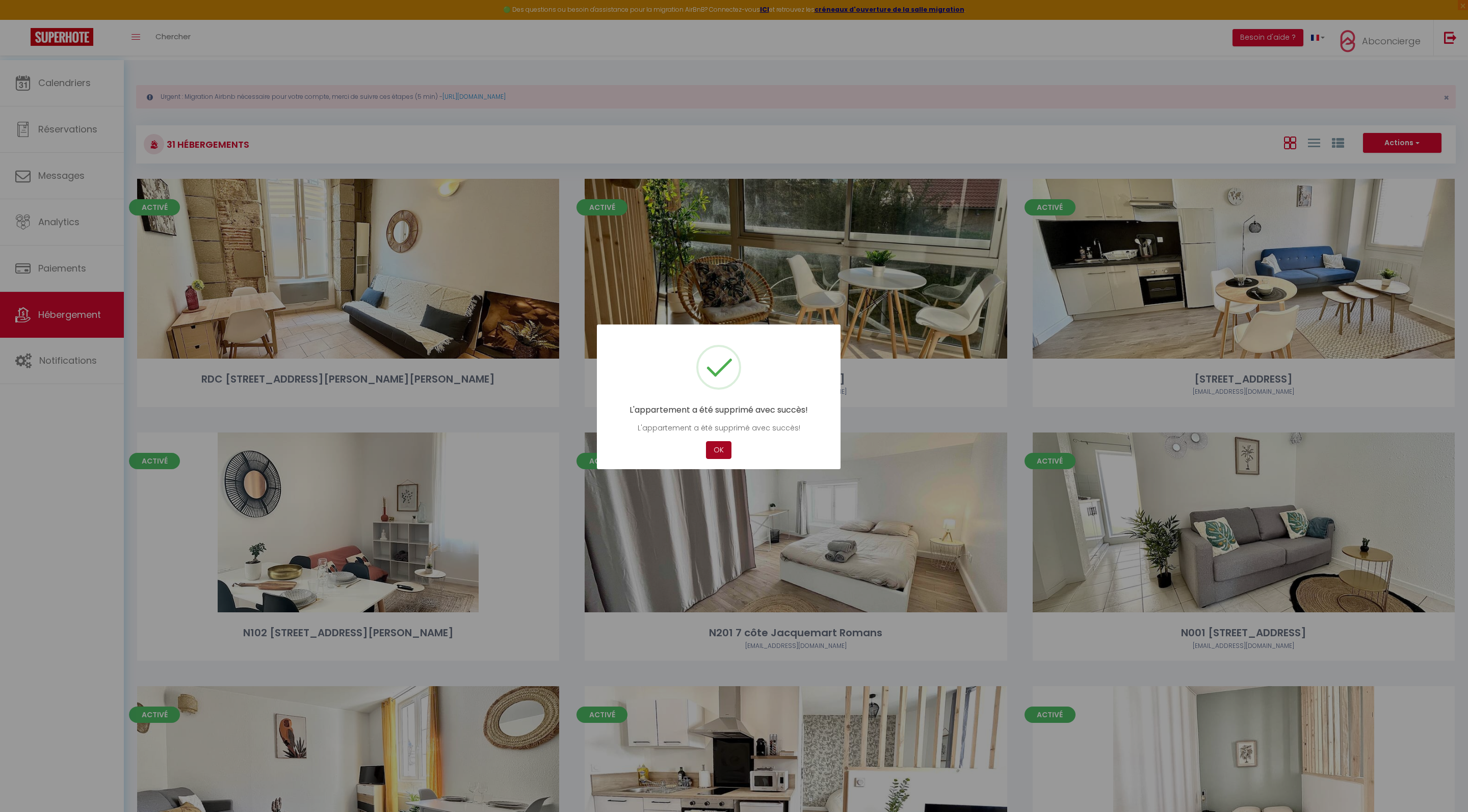
click at [712, 457] on button "OK" at bounding box center [719, 450] width 26 height 18
